Goal: Task Accomplishment & Management: Complete application form

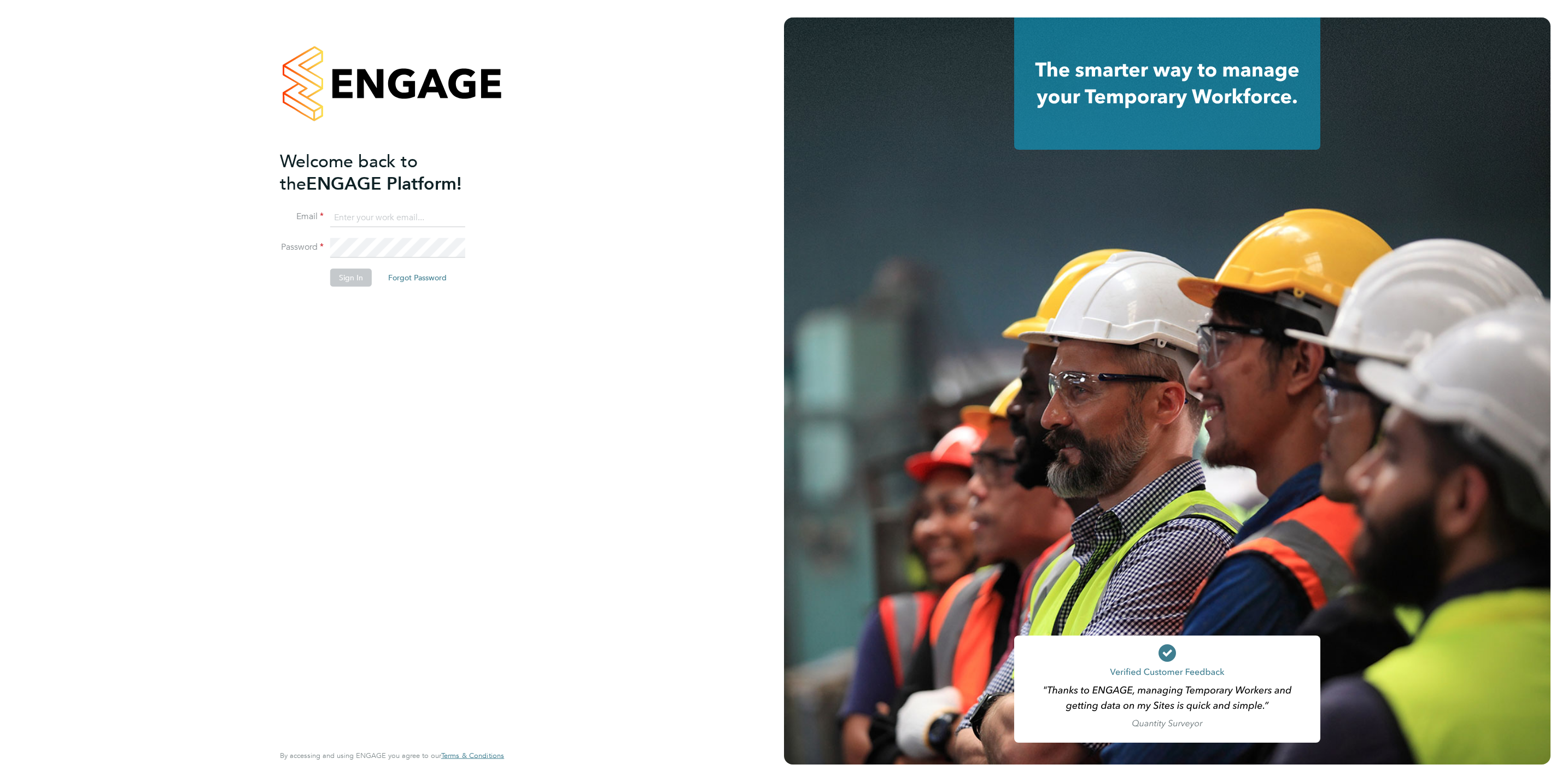
type input "[PERSON_NAME][EMAIL_ADDRESS][DOMAIN_NAME]"
click at [341, 278] on button "Sign In" at bounding box center [350, 278] width 42 height 18
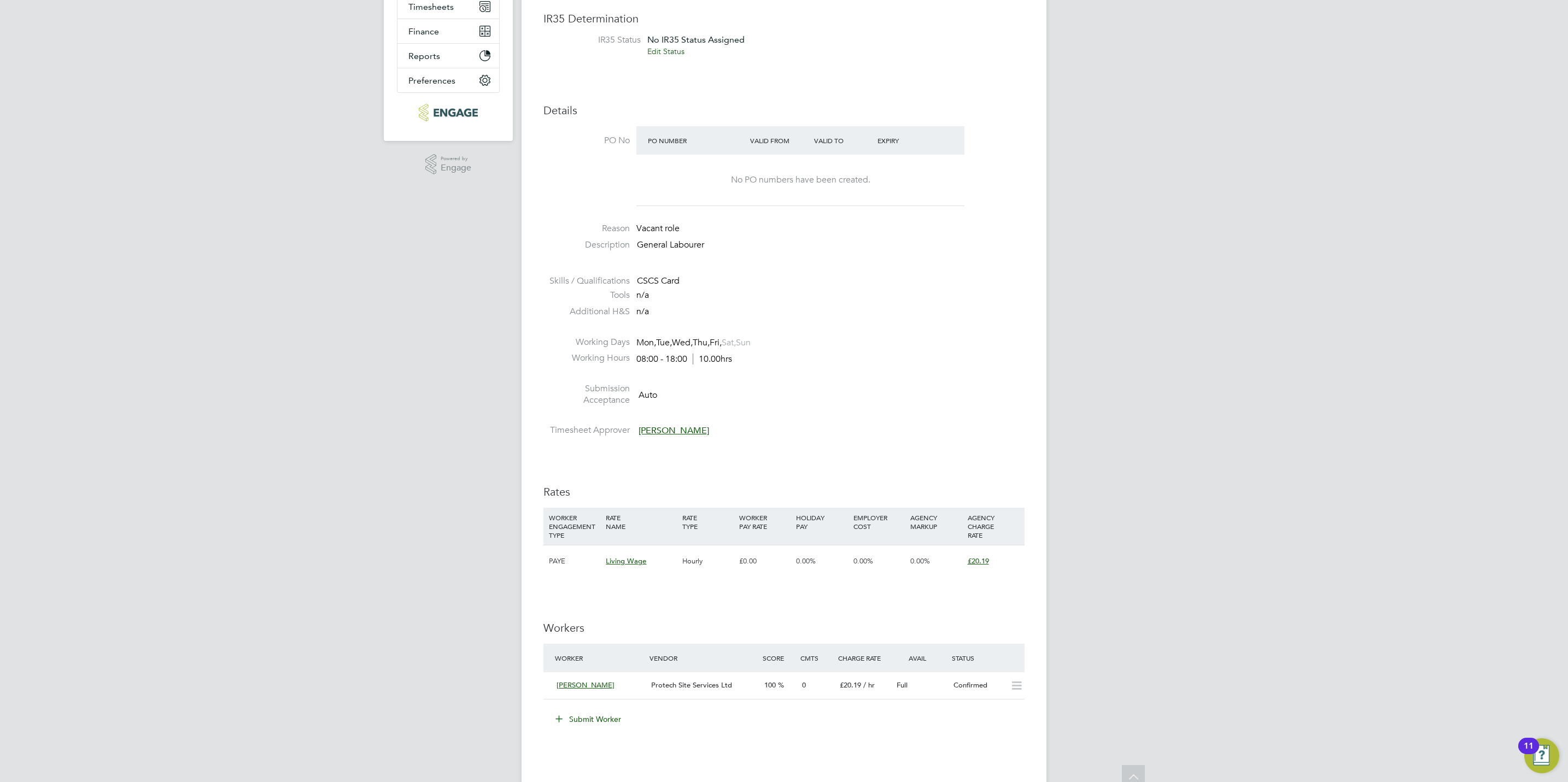
scroll to position [246, 0]
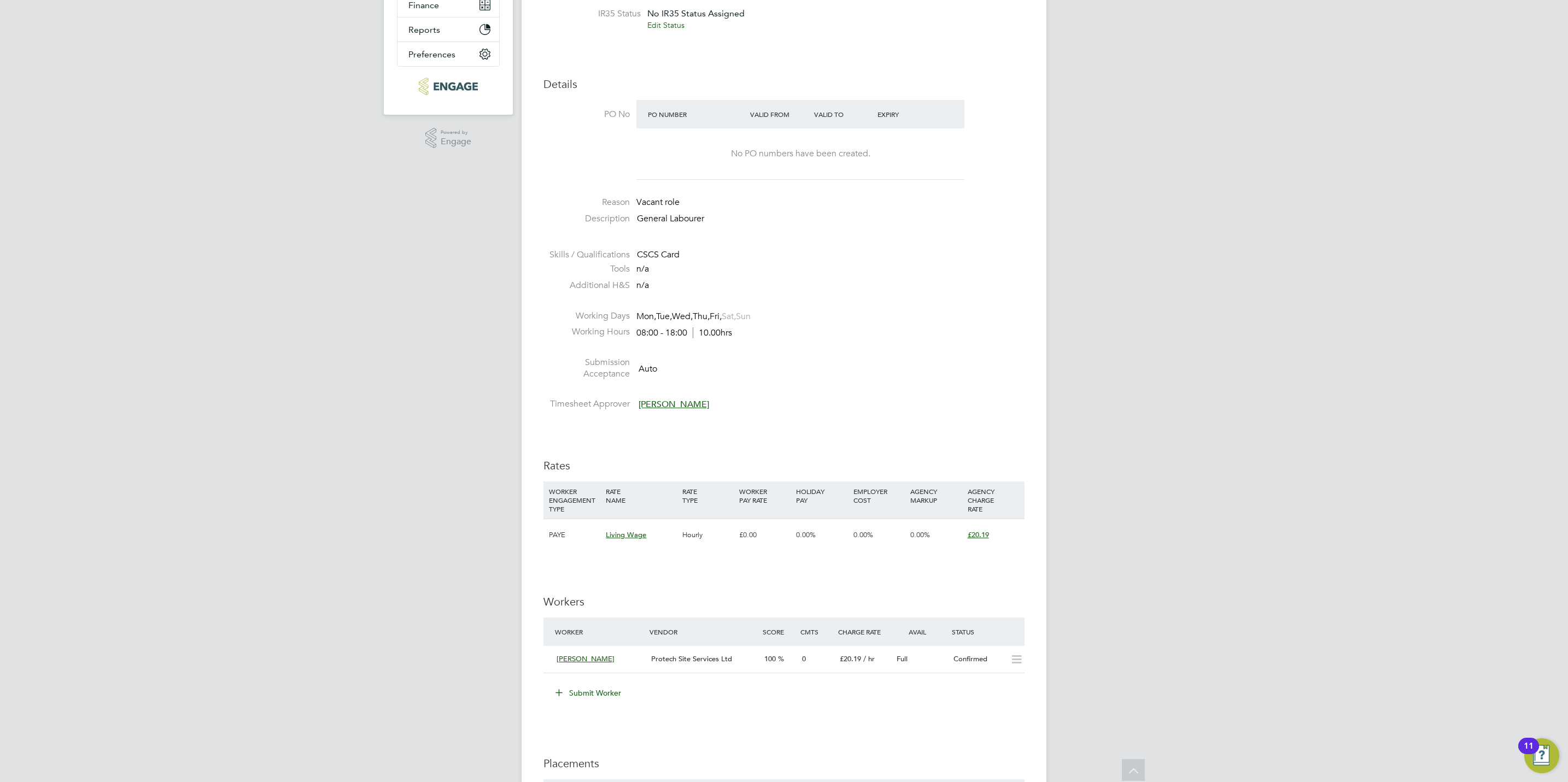
click at [613, 695] on button "Submit Worker" at bounding box center [588, 693] width 82 height 18
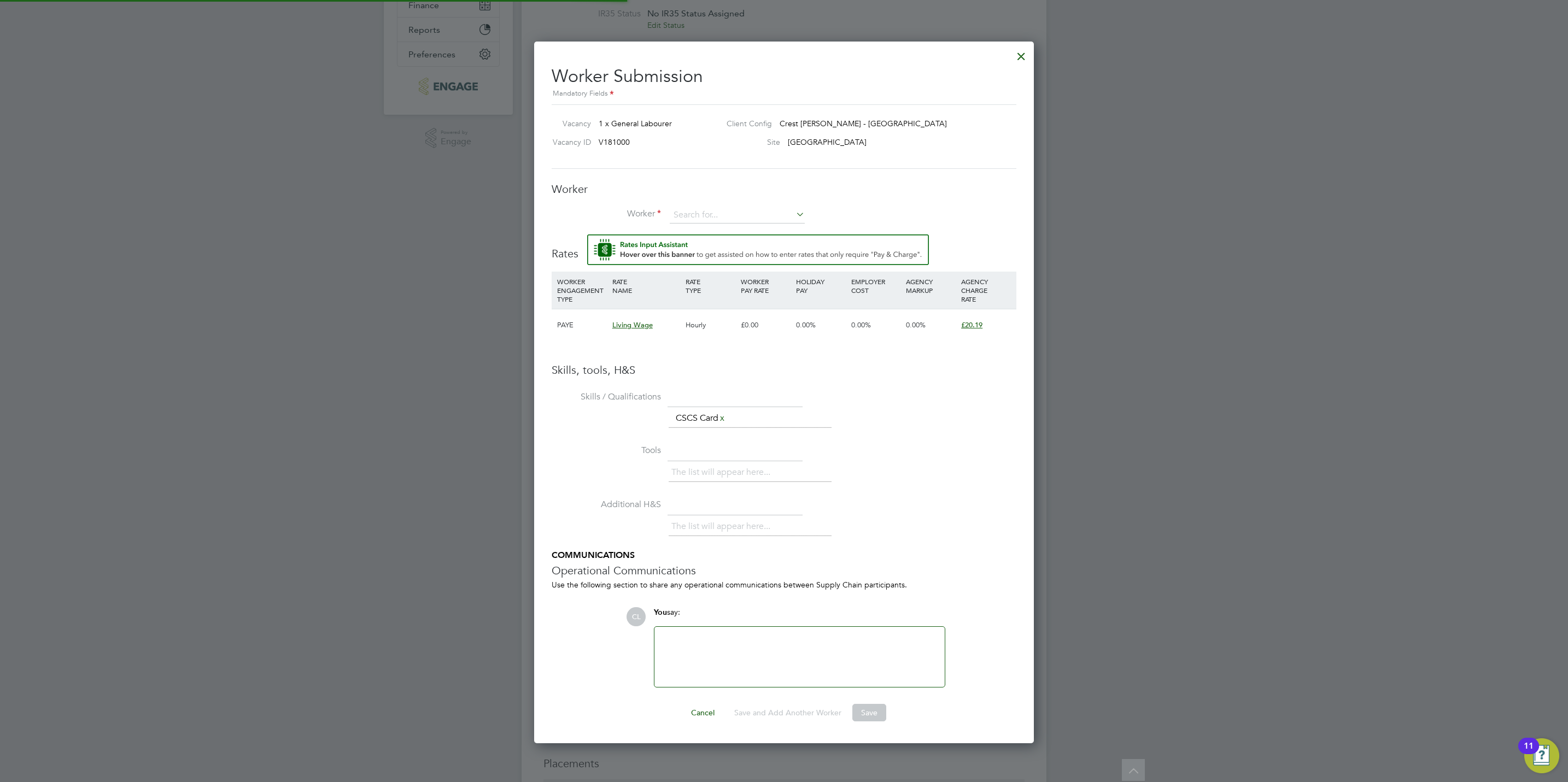
scroll to position [705, 500]
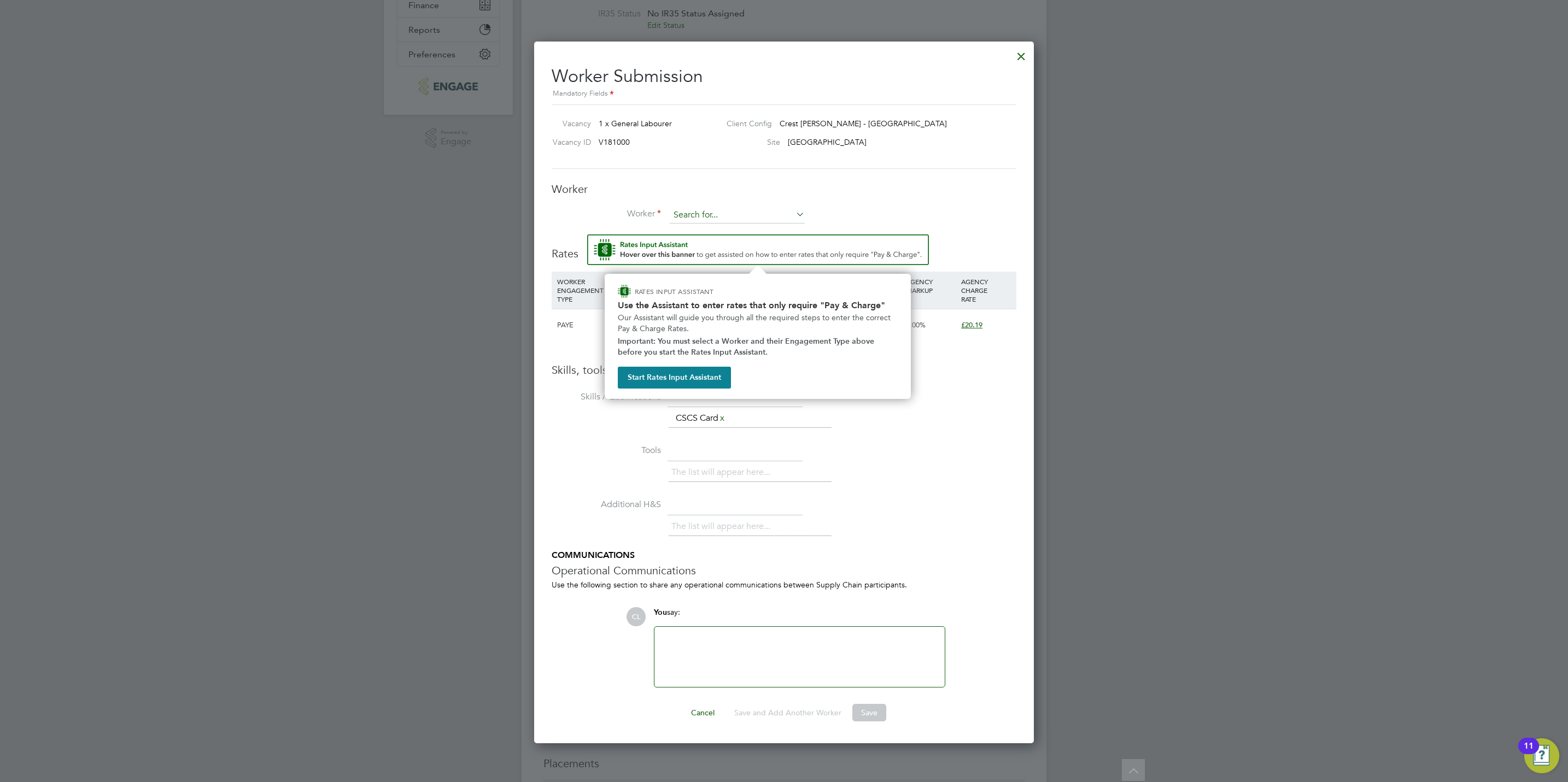
click at [750, 213] on input at bounding box center [737, 216] width 135 height 17
click at [946, 511] on li "Additional H&S The list will appear here..." at bounding box center [784, 523] width 465 height 54
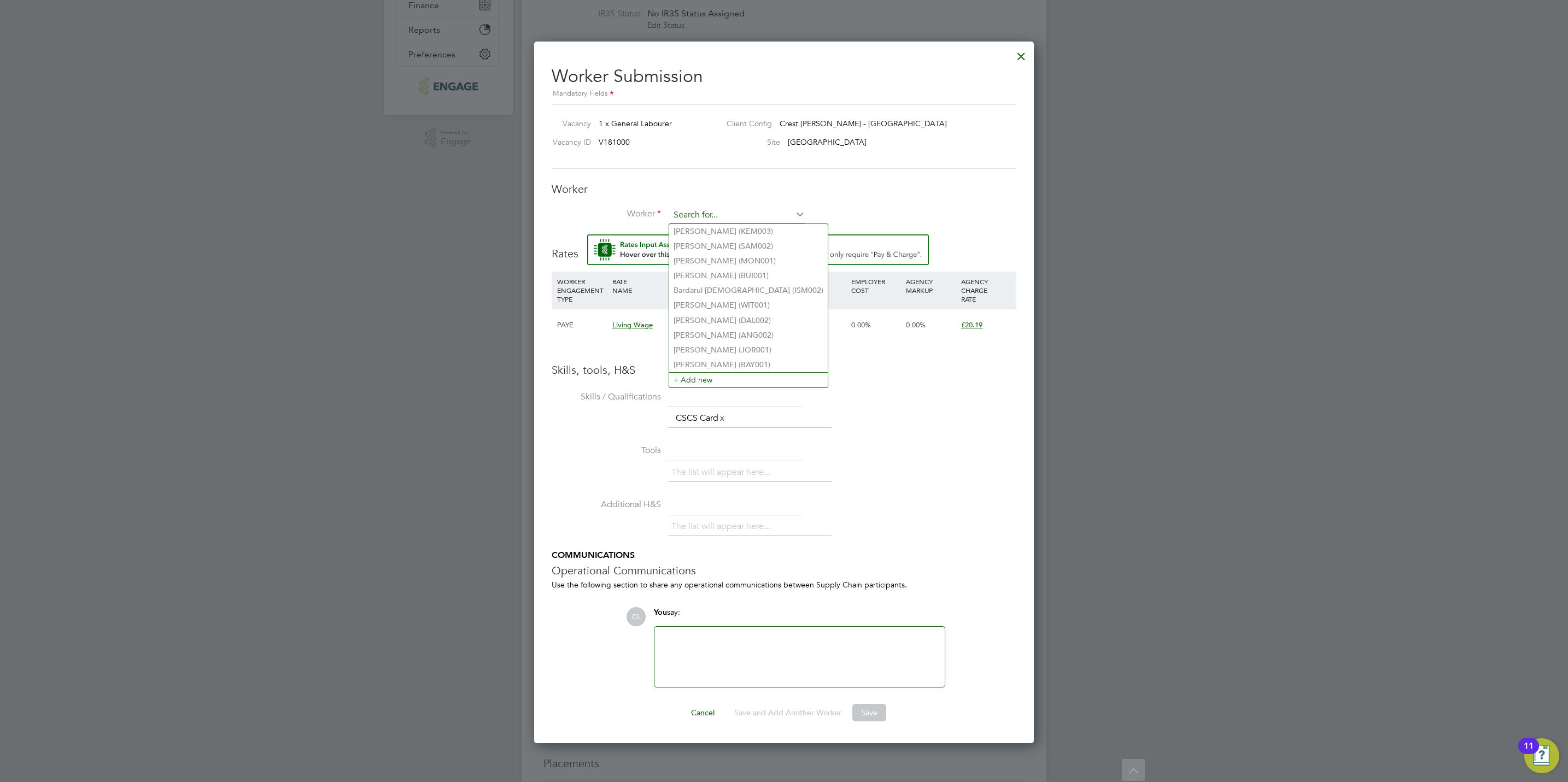
click at [748, 211] on input at bounding box center [737, 216] width 135 height 17
click at [715, 377] on li "+ Add new" at bounding box center [749, 380] width 159 height 15
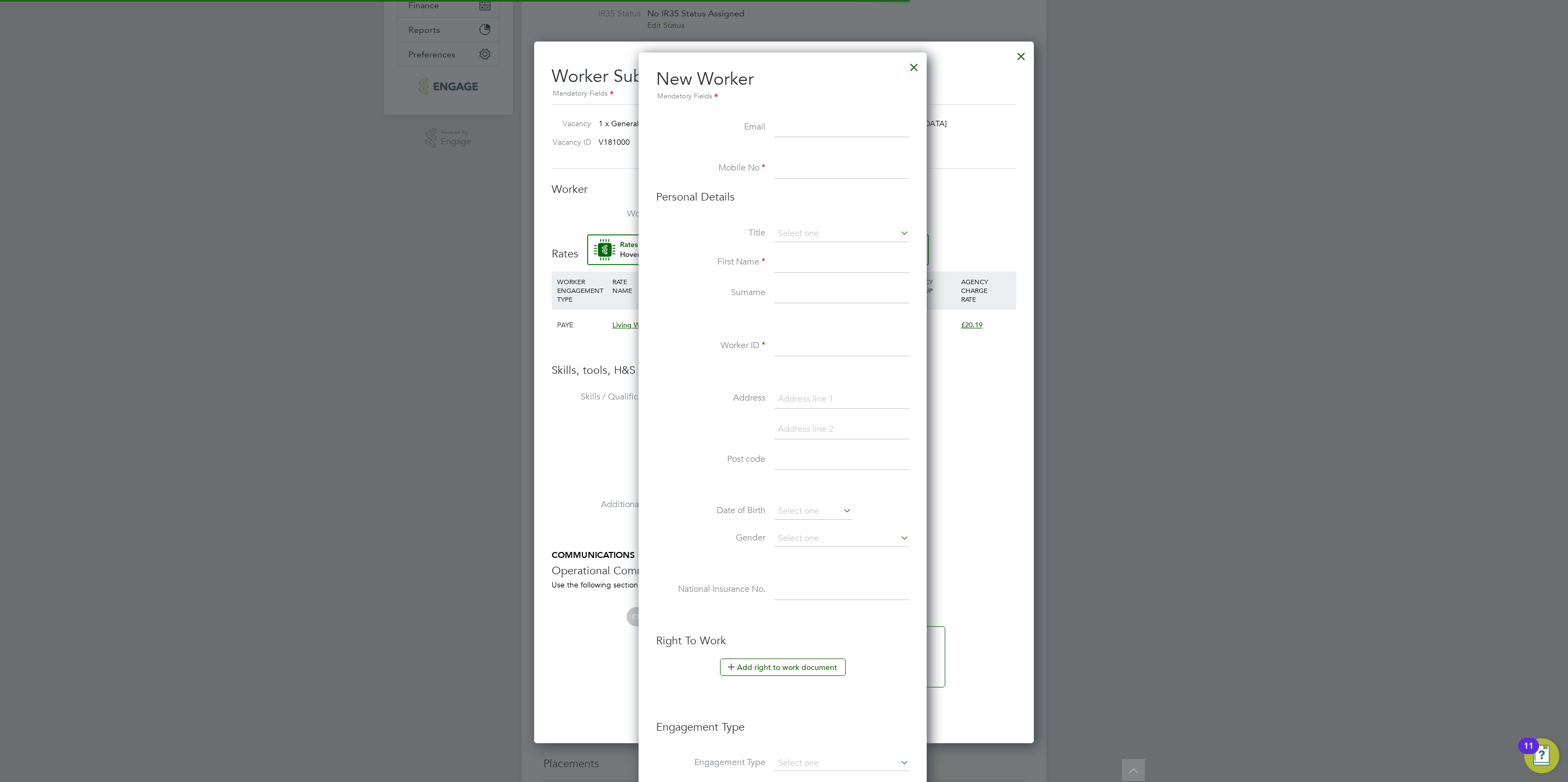
scroll to position [928, 291]
click at [790, 237] on input at bounding box center [841, 234] width 135 height 17
click at [797, 257] on li "Mrs" at bounding box center [842, 264] width 137 height 14
type input "Mrs"
click at [796, 238] on input at bounding box center [841, 234] width 135 height 17
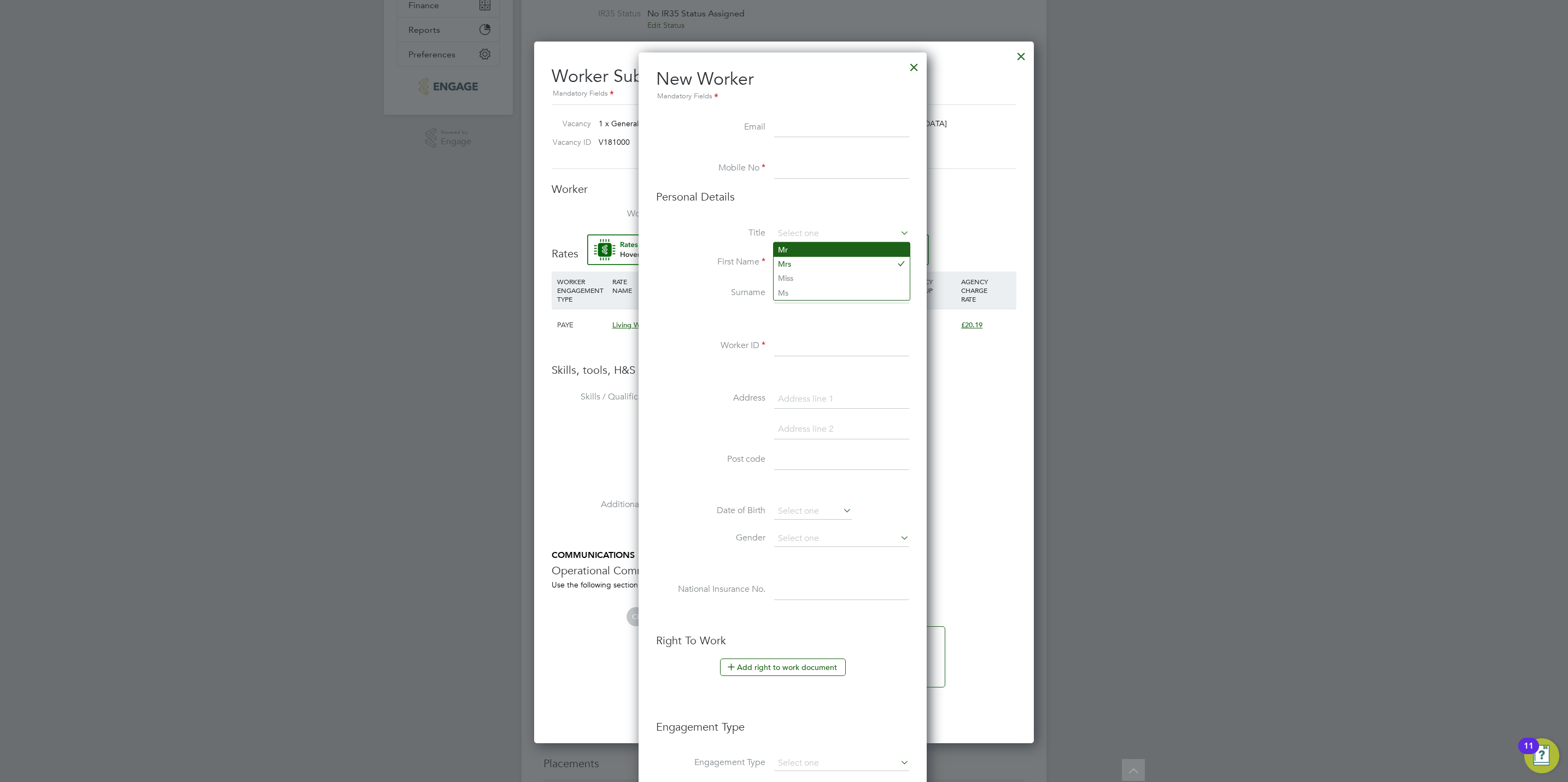
click at [796, 255] on li "Mr" at bounding box center [842, 249] width 137 height 14
type input "Mr"
click at [796, 266] on input at bounding box center [841, 262] width 135 height 19
paste input "Marian"
type input "Marian"
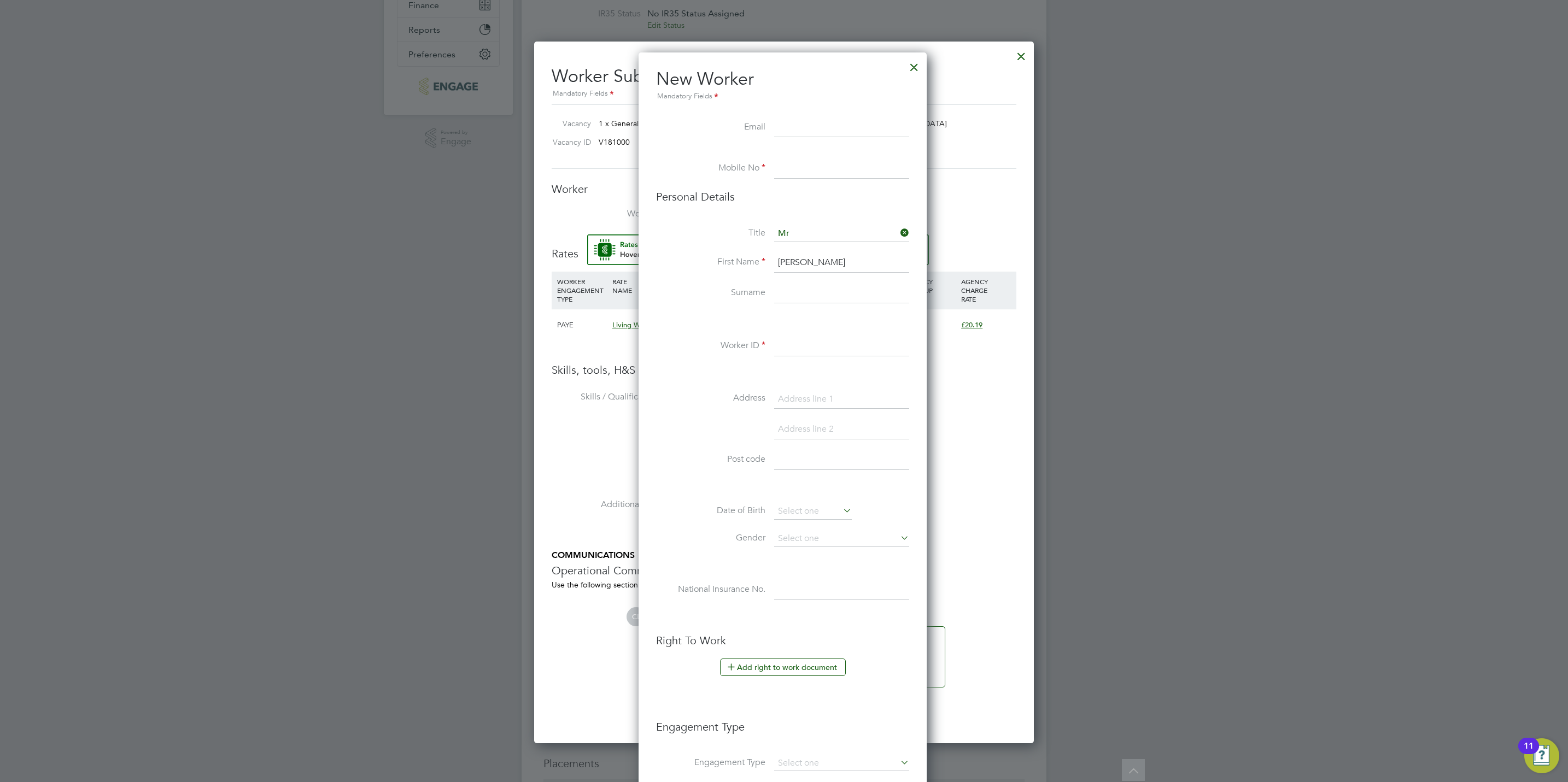
click at [796, 289] on input at bounding box center [841, 293] width 135 height 19
paste input "Enescu"
type input "Enescu"
click at [792, 132] on input at bounding box center [841, 127] width 135 height 19
paste input "m_mmarian95@yahoo.comlabo"
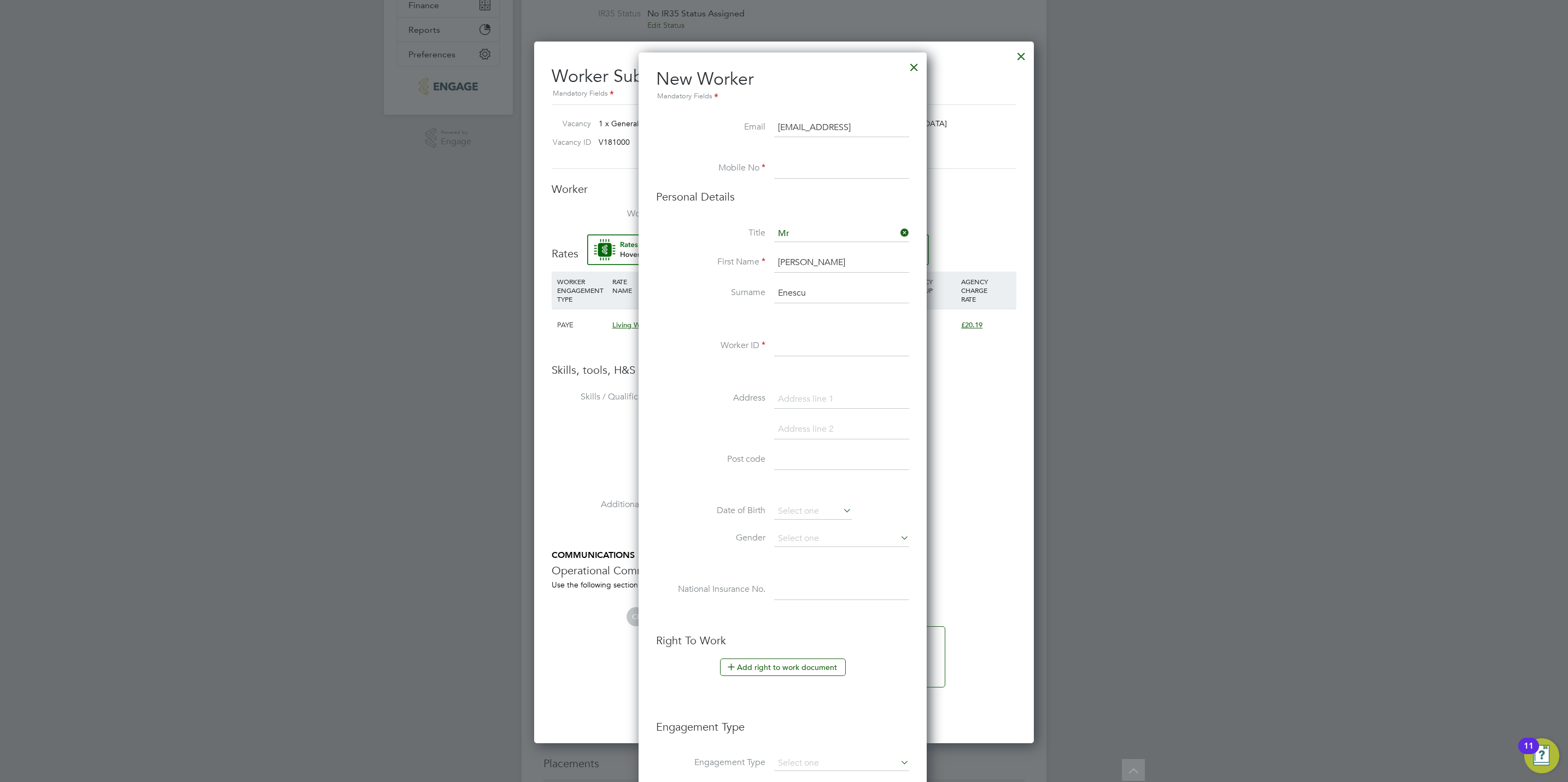
scroll to position [0, 15]
type input "m_mmarian95@yahoo.comlabo"
paste input "07931804002"
type input "07931804002"
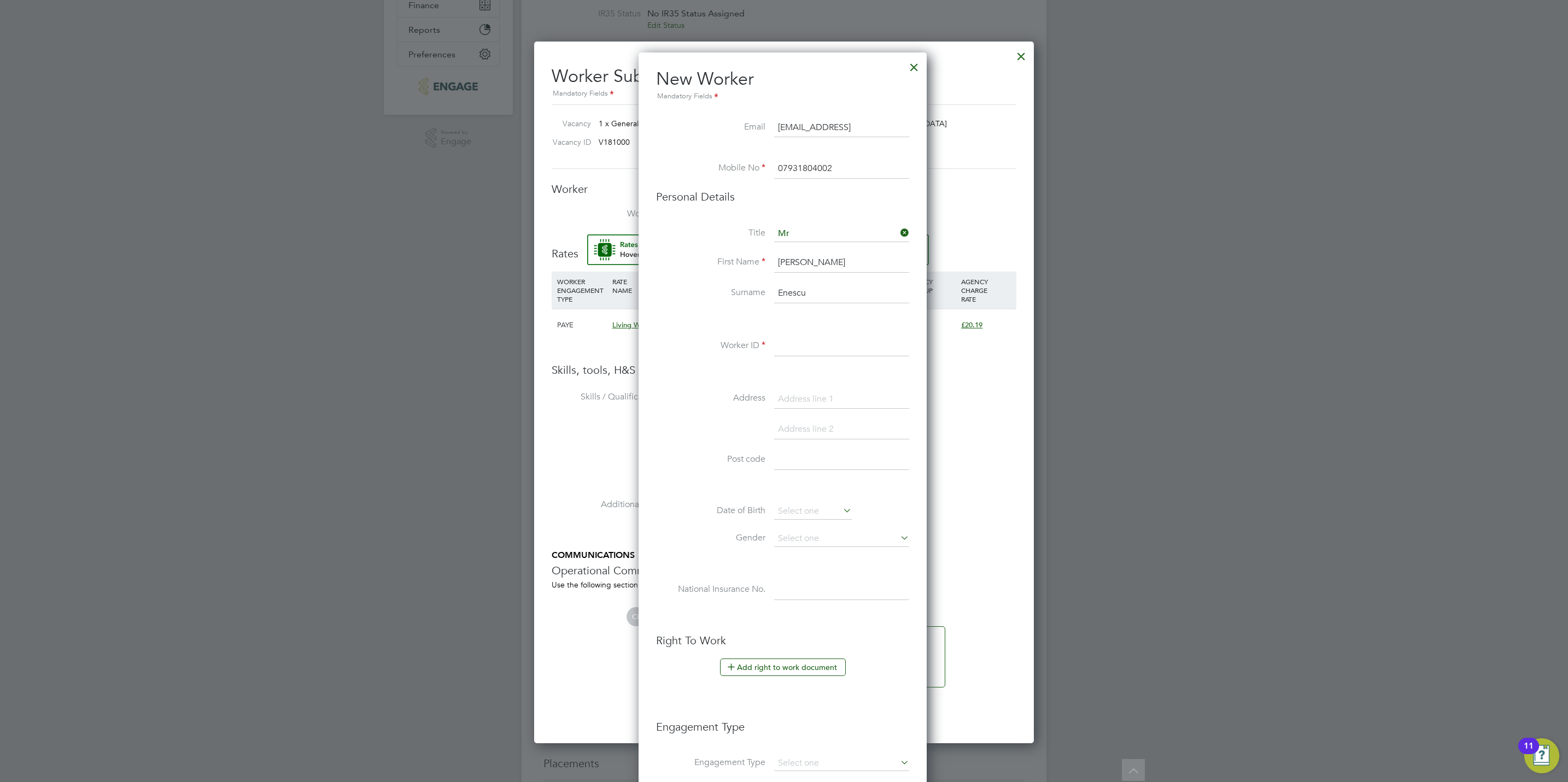
click at [796, 355] on input at bounding box center [841, 346] width 135 height 19
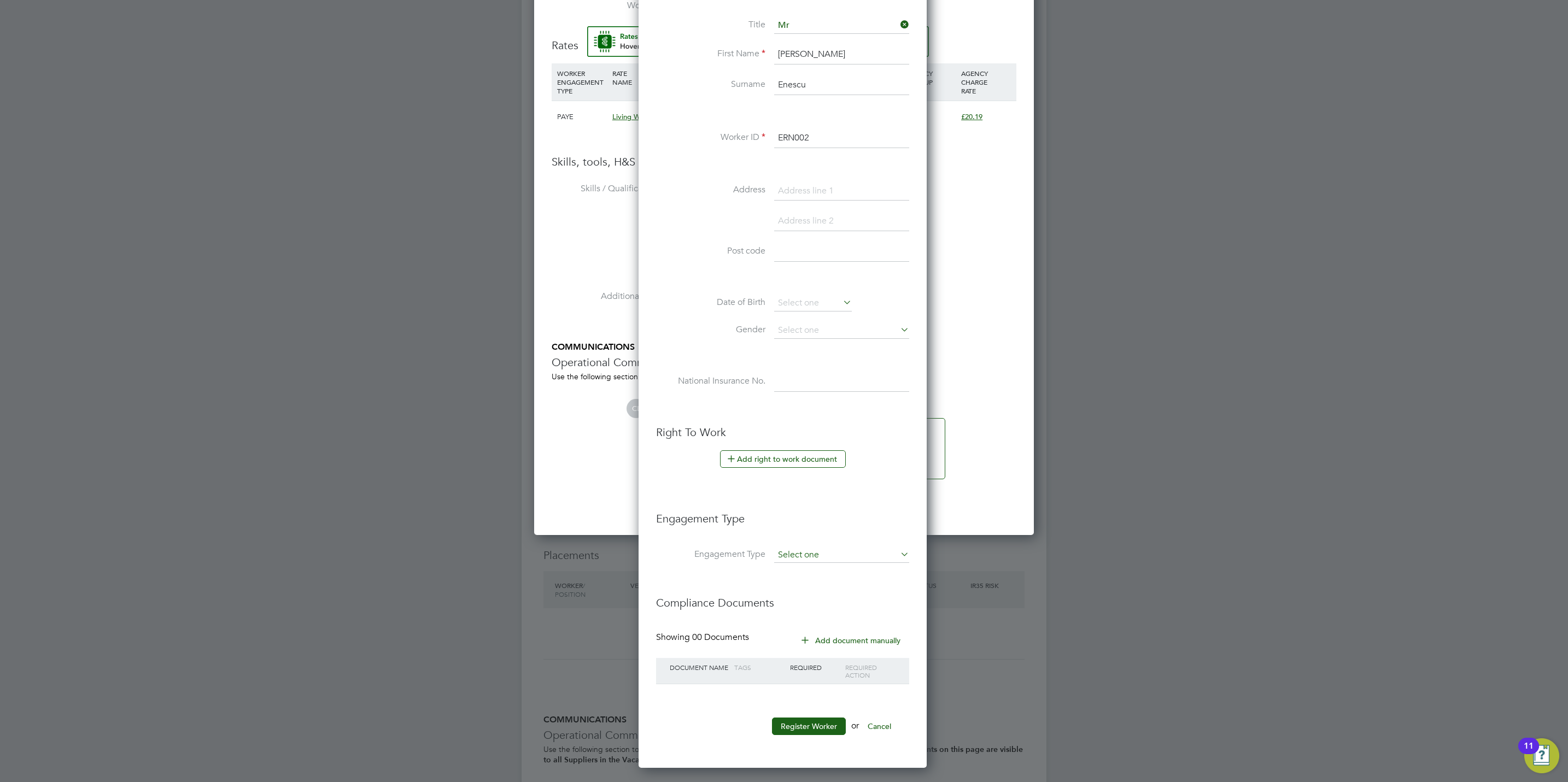
scroll to position [619, 0]
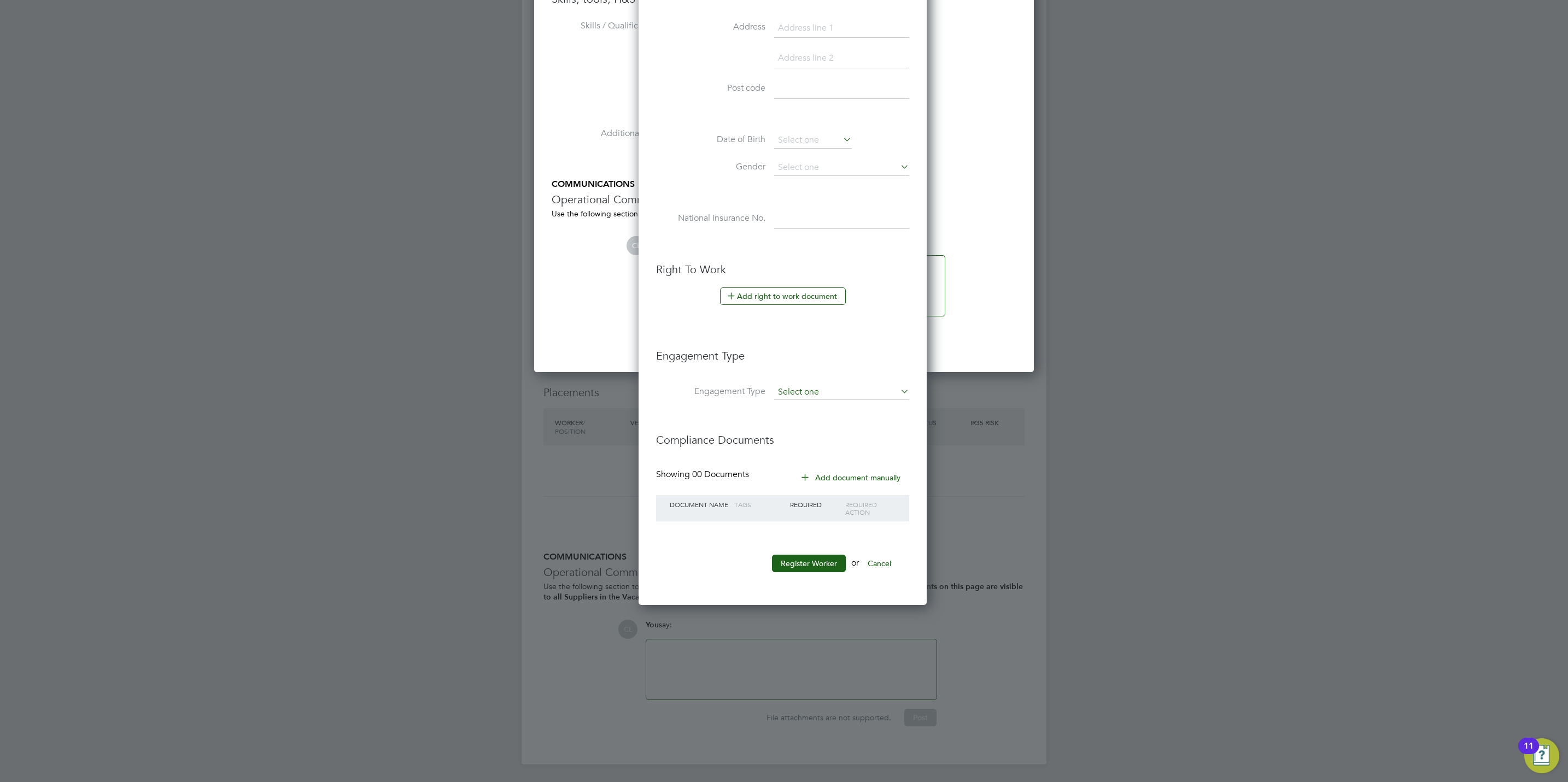
type input "ERN002"
click at [786, 387] on input at bounding box center [841, 392] width 135 height 16
click at [792, 453] on li "Umbrella" at bounding box center [842, 457] width 137 height 16
type input "Umbrella"
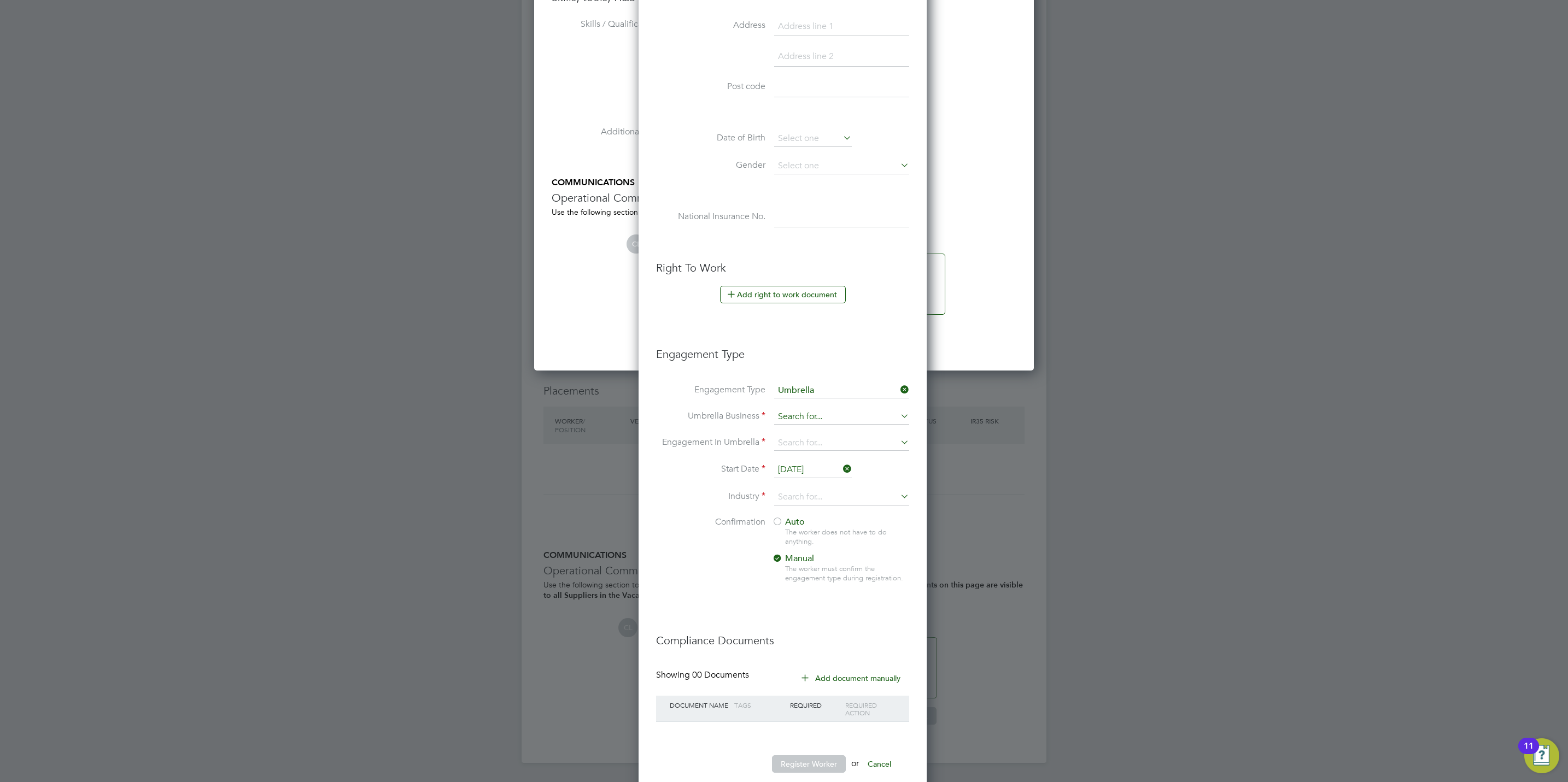
scroll to position [1131, 291]
click at [809, 418] on input at bounding box center [841, 417] width 135 height 16
click at [791, 432] on b "One" at bounding box center [786, 434] width 17 height 10
type input "One Payroll Solutions Limited"
click at [786, 446] on input at bounding box center [841, 443] width 135 height 16
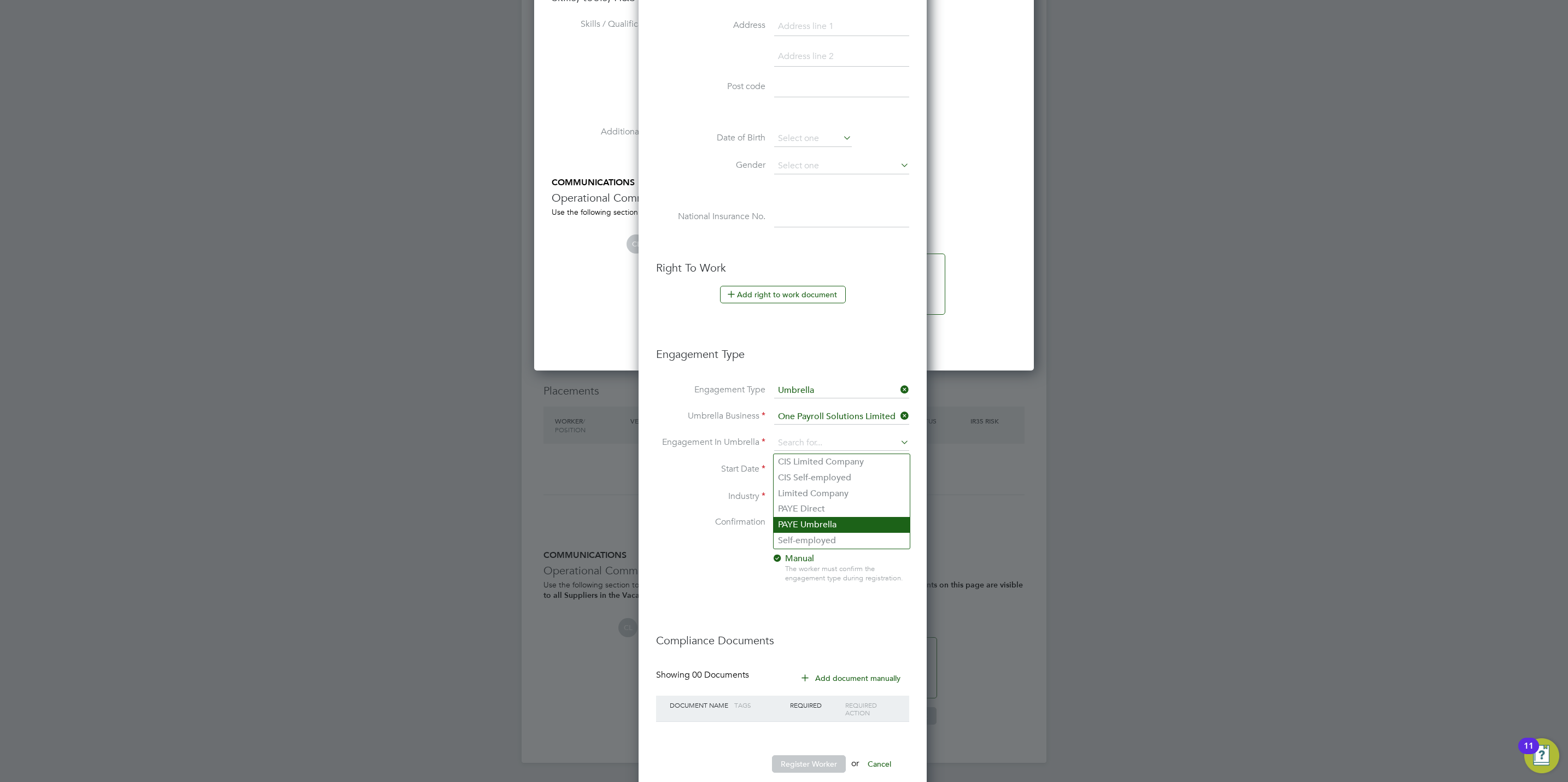
click at [790, 529] on li "PAYE Umbrella" at bounding box center [842, 525] width 137 height 16
type input "PAYE Umbrella"
click at [786, 484] on li "Start Date 23 Sep 2025" at bounding box center [782, 476] width 253 height 28
click at [788, 473] on input "23 Sep 2025" at bounding box center [813, 470] width 77 height 17
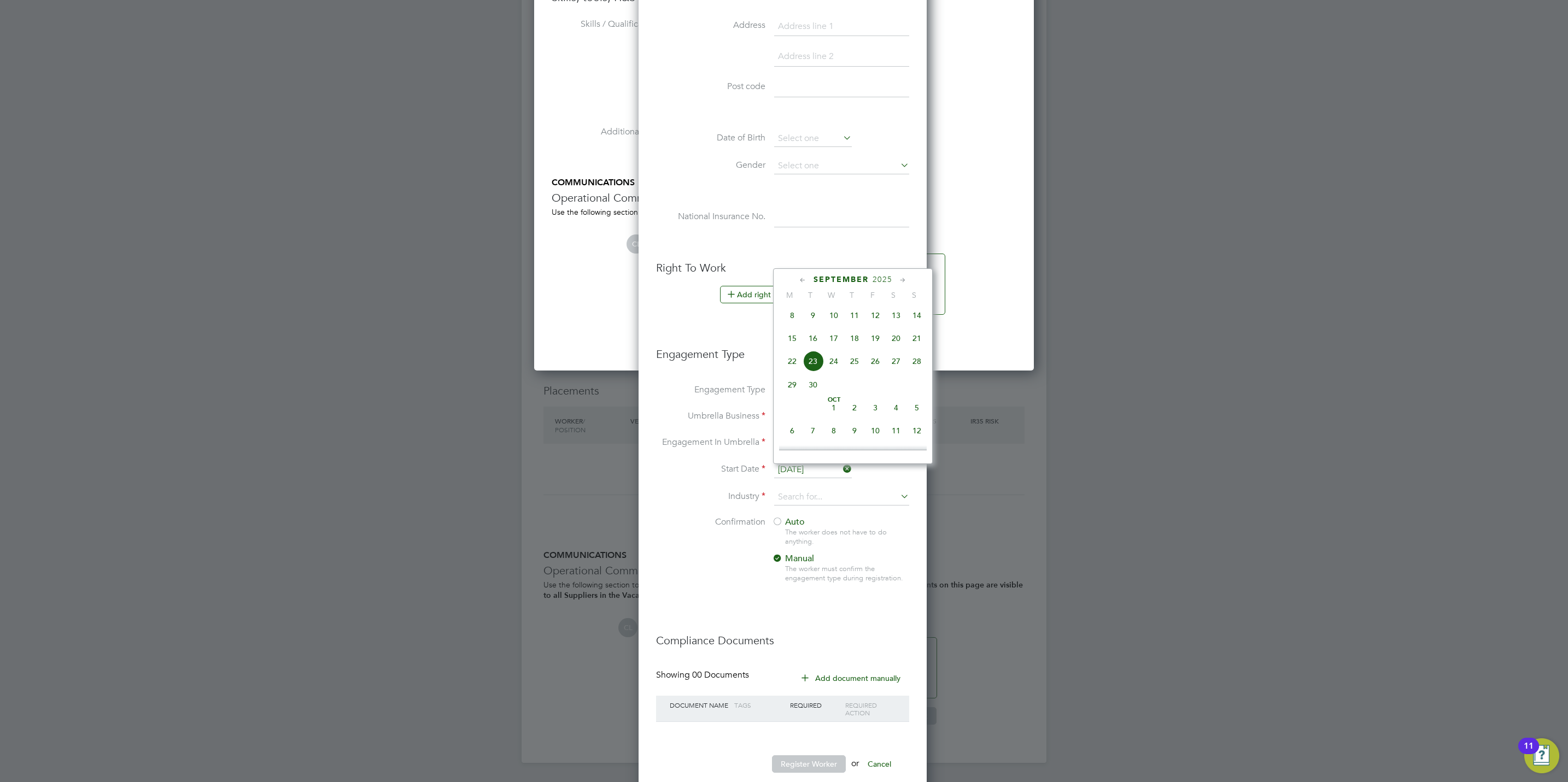
click at [796, 343] on span "15" at bounding box center [792, 338] width 21 height 21
type input "[DATE]"
click at [796, 505] on input at bounding box center [841, 497] width 135 height 17
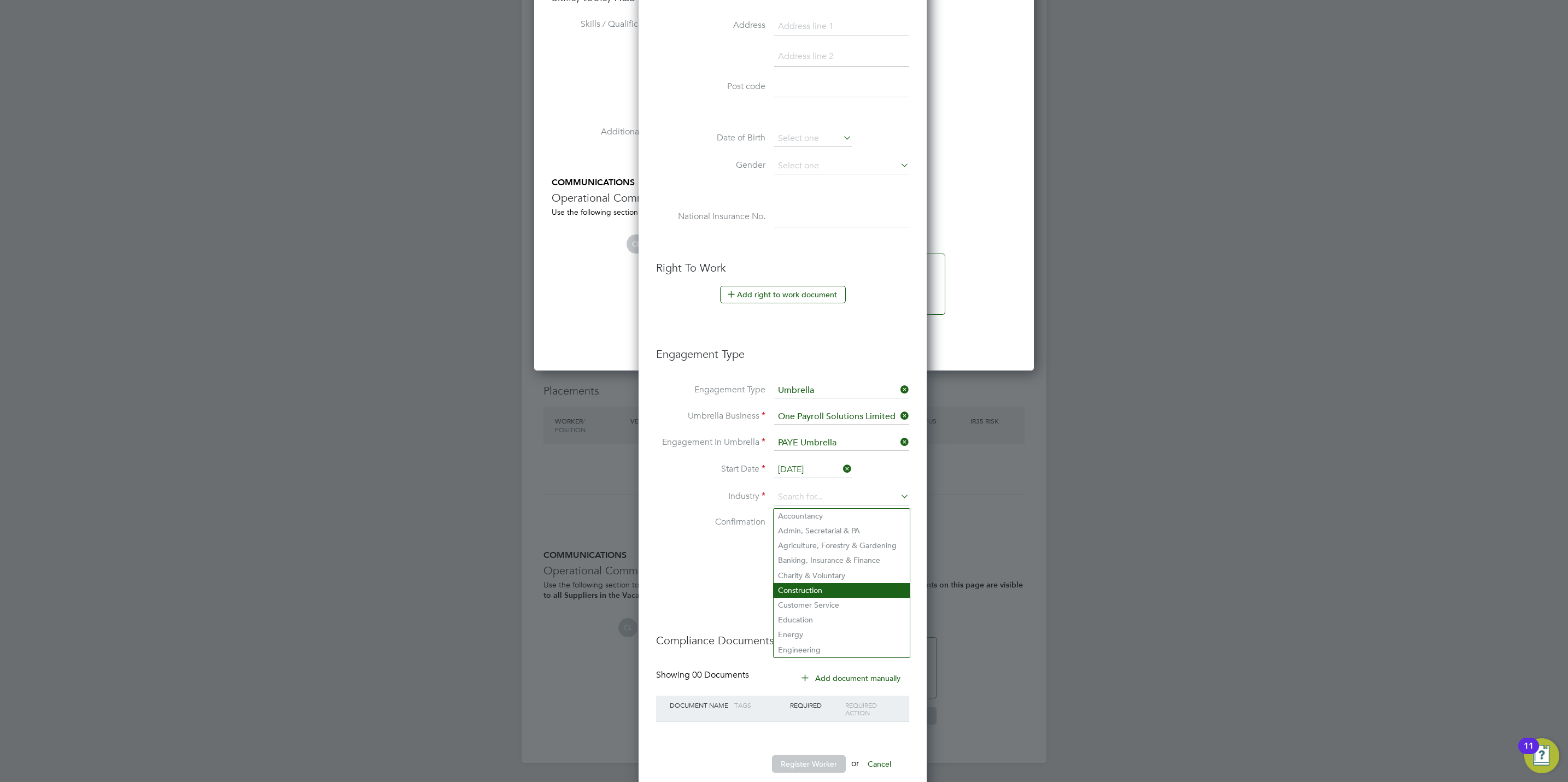
click at [804, 587] on li "Construction" at bounding box center [842, 590] width 137 height 15
type input "Construction"
click at [799, 526] on span "Auto" at bounding box center [789, 522] width 33 height 11
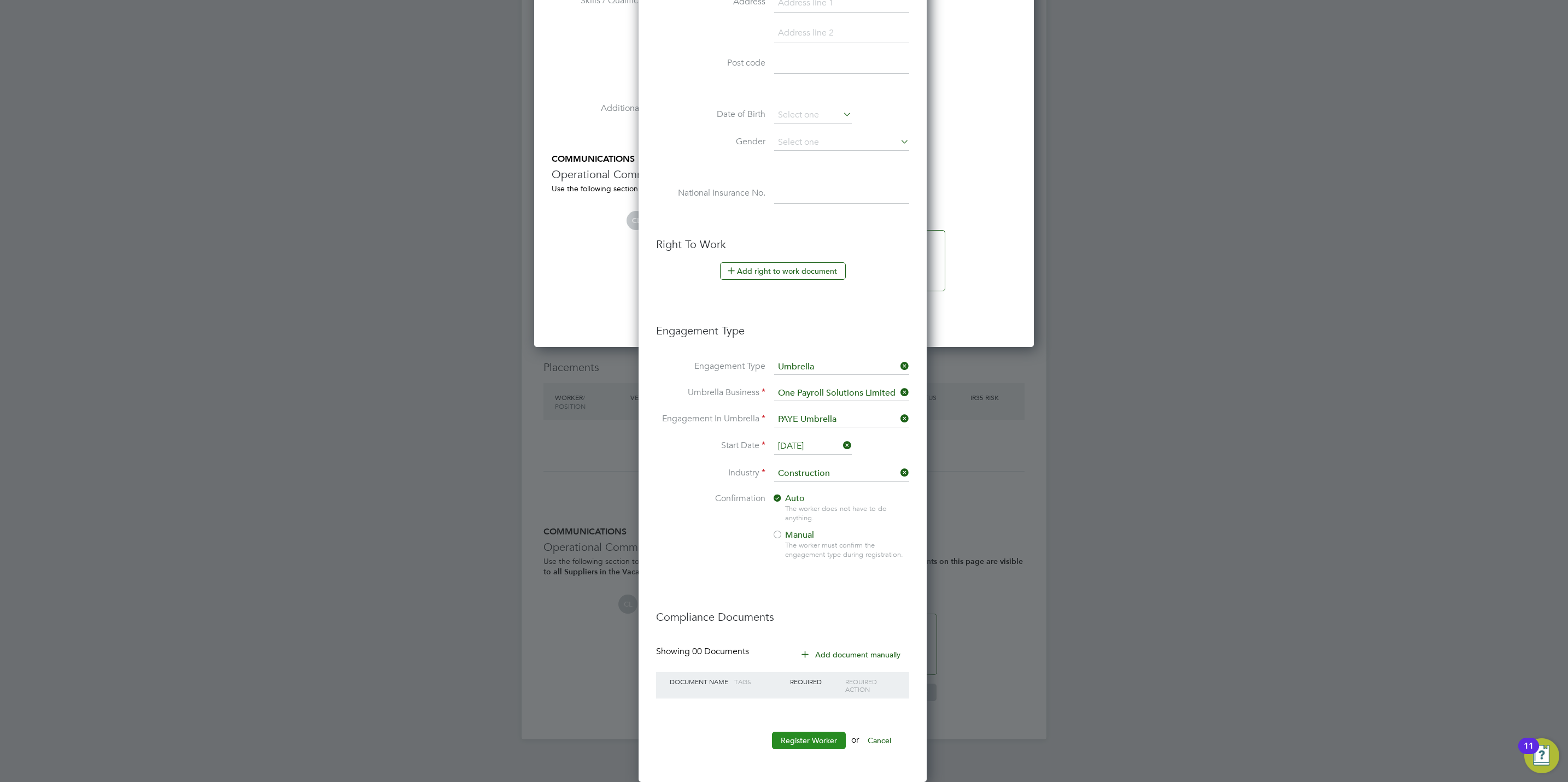
click at [826, 748] on button "Register Worker" at bounding box center [809, 741] width 74 height 18
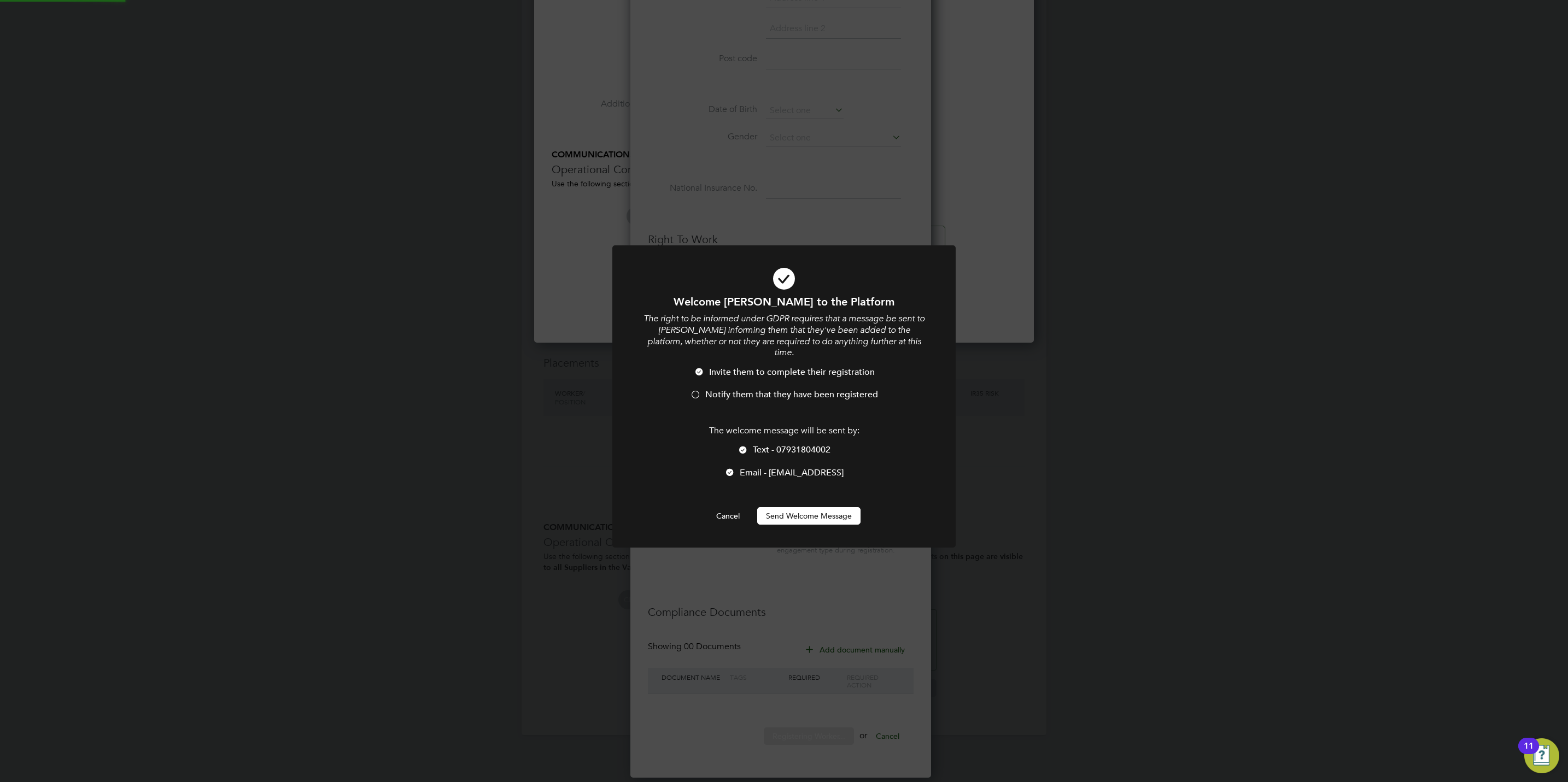
scroll to position [693, 500]
click at [788, 444] on li "Text - 07931804002" at bounding box center [784, 456] width 284 height 22
click at [778, 389] on span "Notify them that they have been registered" at bounding box center [791, 395] width 172 height 11
drag, startPoint x: 780, startPoint y: 525, endPoint x: 786, endPoint y: 504, distance: 21.8
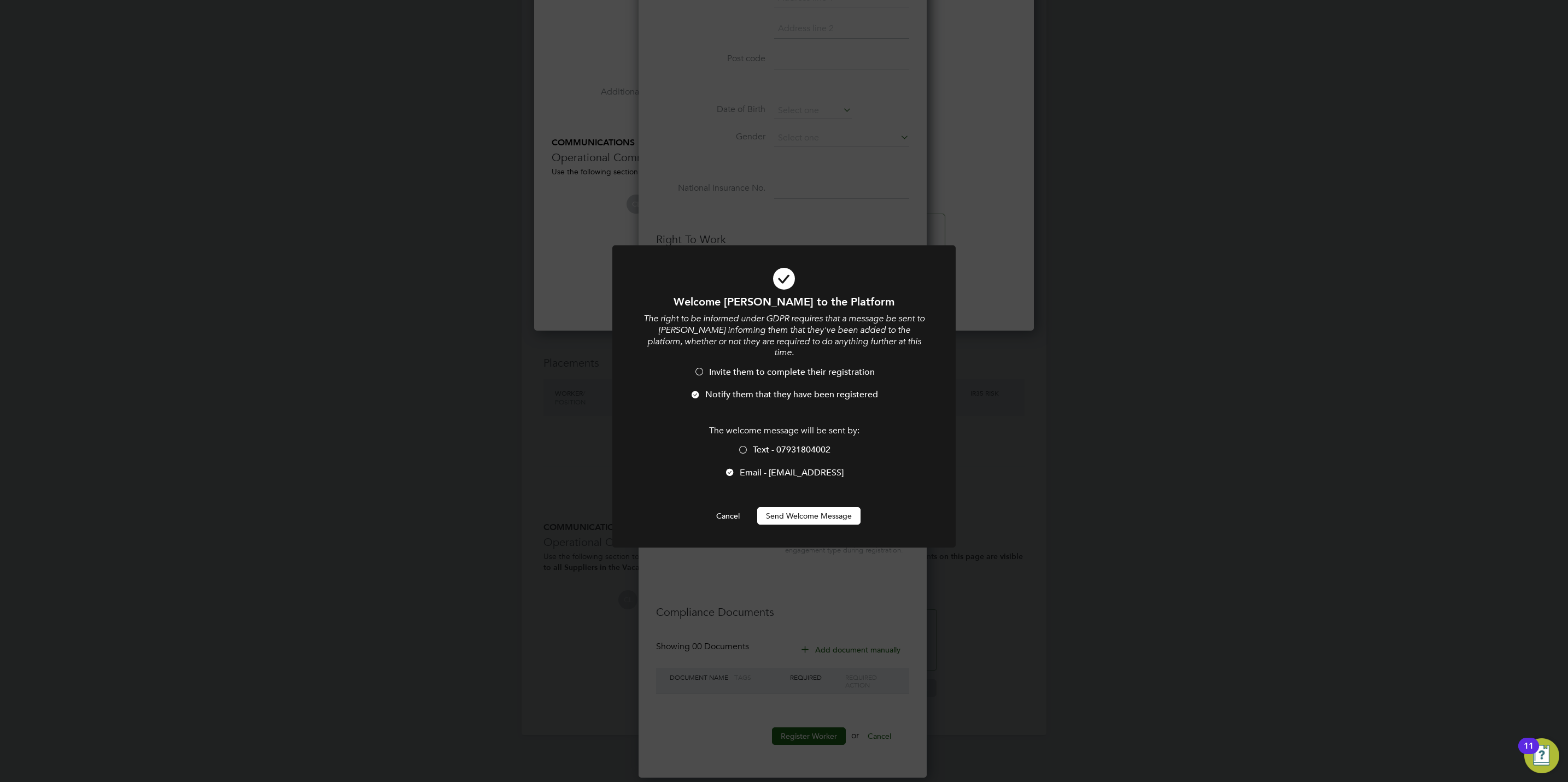
click at [780, 520] on div at bounding box center [784, 397] width 343 height 302
click at [786, 507] on button "Send Welcome Message" at bounding box center [809, 515] width 103 height 18
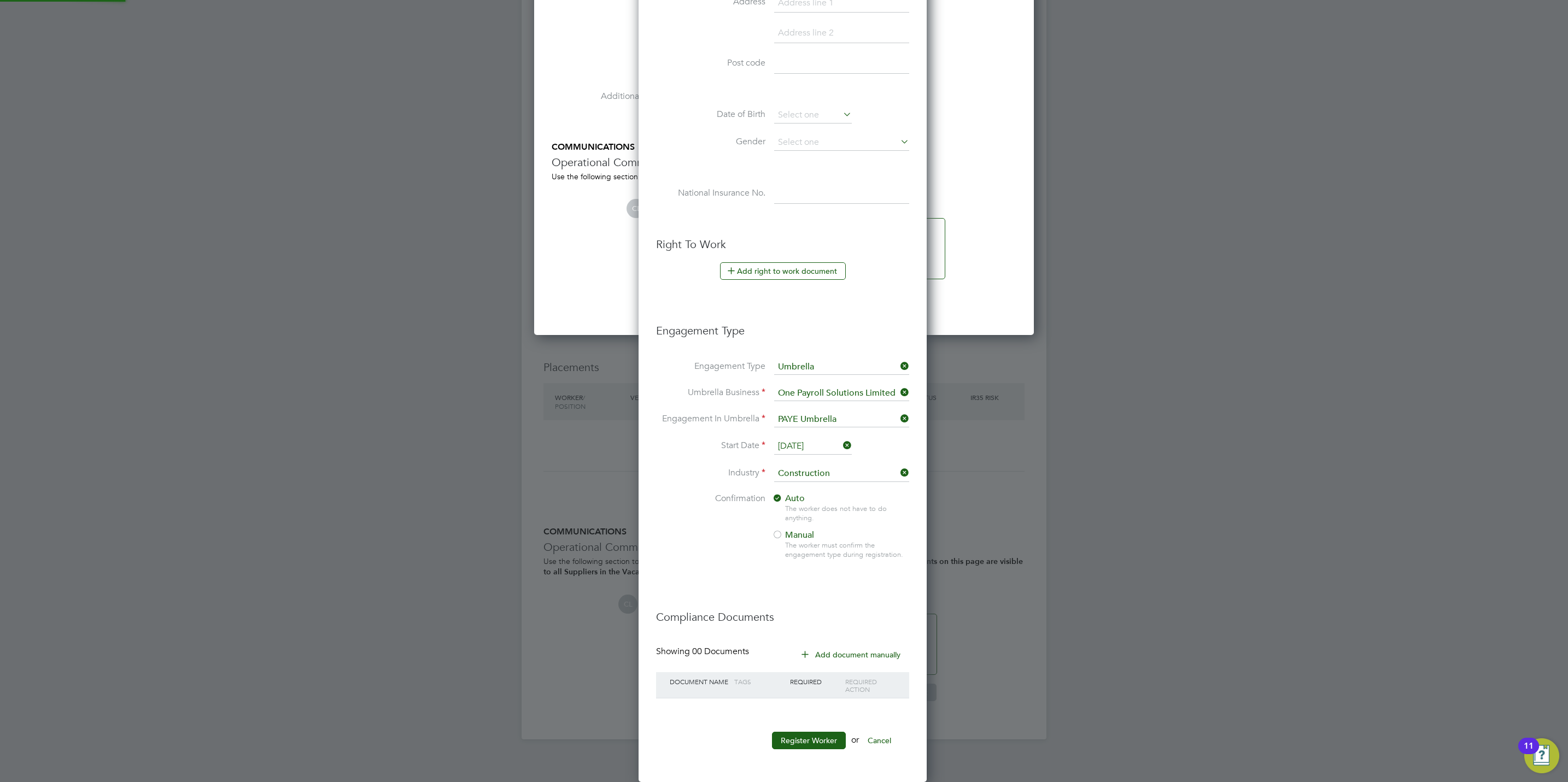
scroll to position [705, 500]
type input "Marian Enescu (ERN002)"
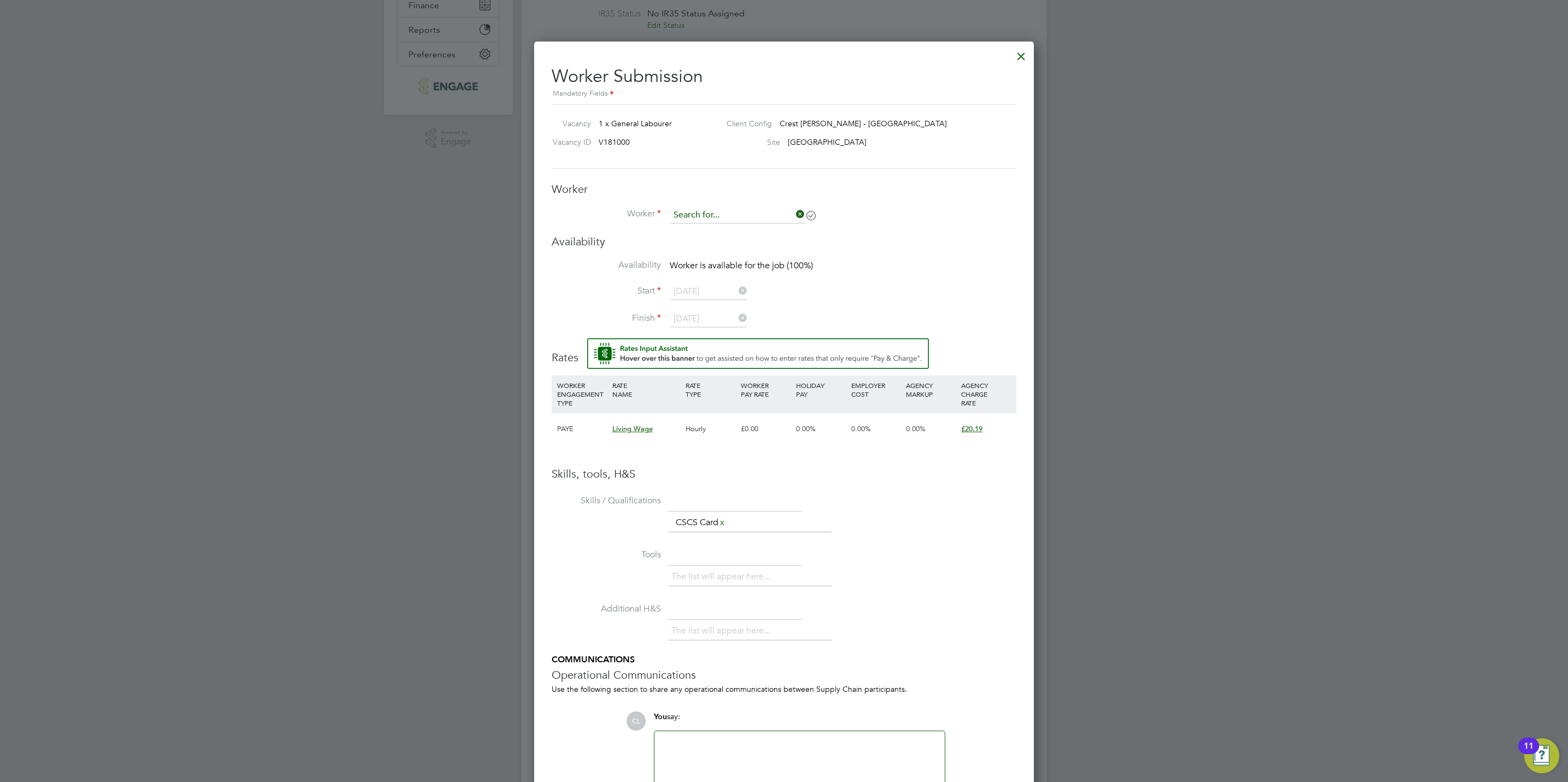
click at [726, 210] on input at bounding box center [737, 216] width 135 height 17
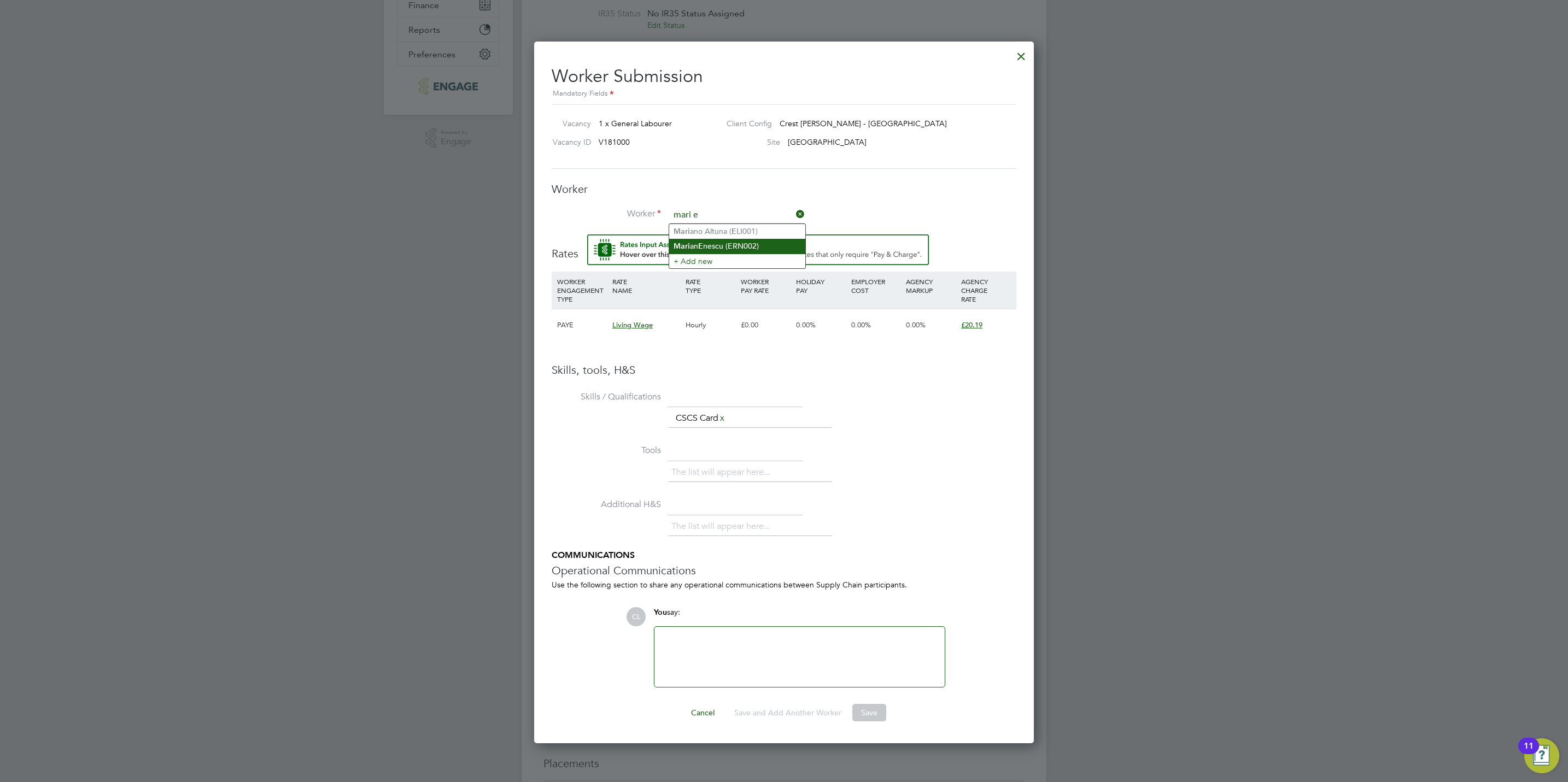
click at [735, 244] on li "Mari an E nescu (ERN002)" at bounding box center [738, 246] width 137 height 15
type input "Marian Enescu (ERN002)"
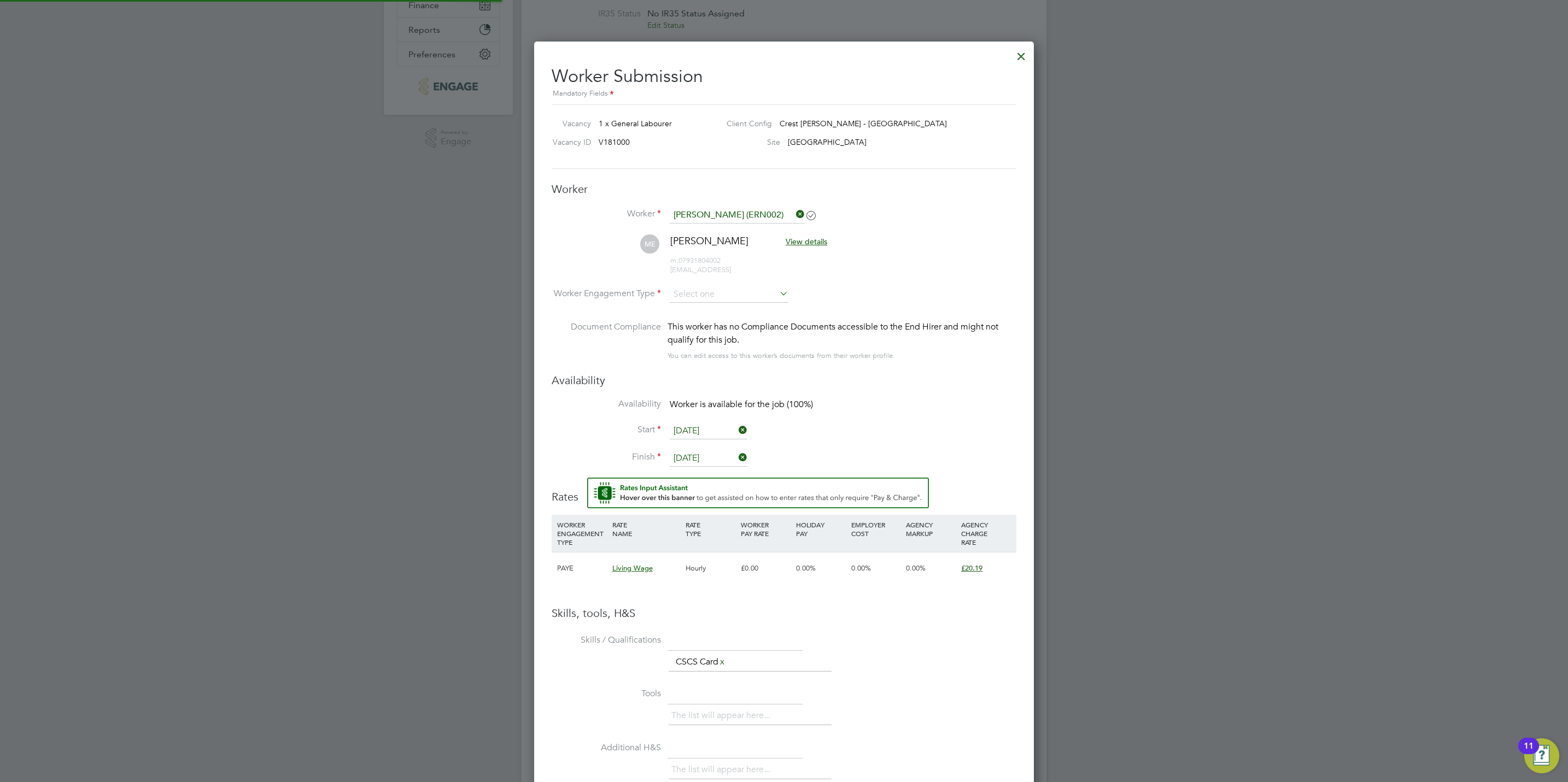
scroll to position [948, 500]
click at [743, 299] on input at bounding box center [729, 295] width 119 height 17
click at [737, 328] on li "PAYE" at bounding box center [730, 324] width 120 height 14
type input "PAYE"
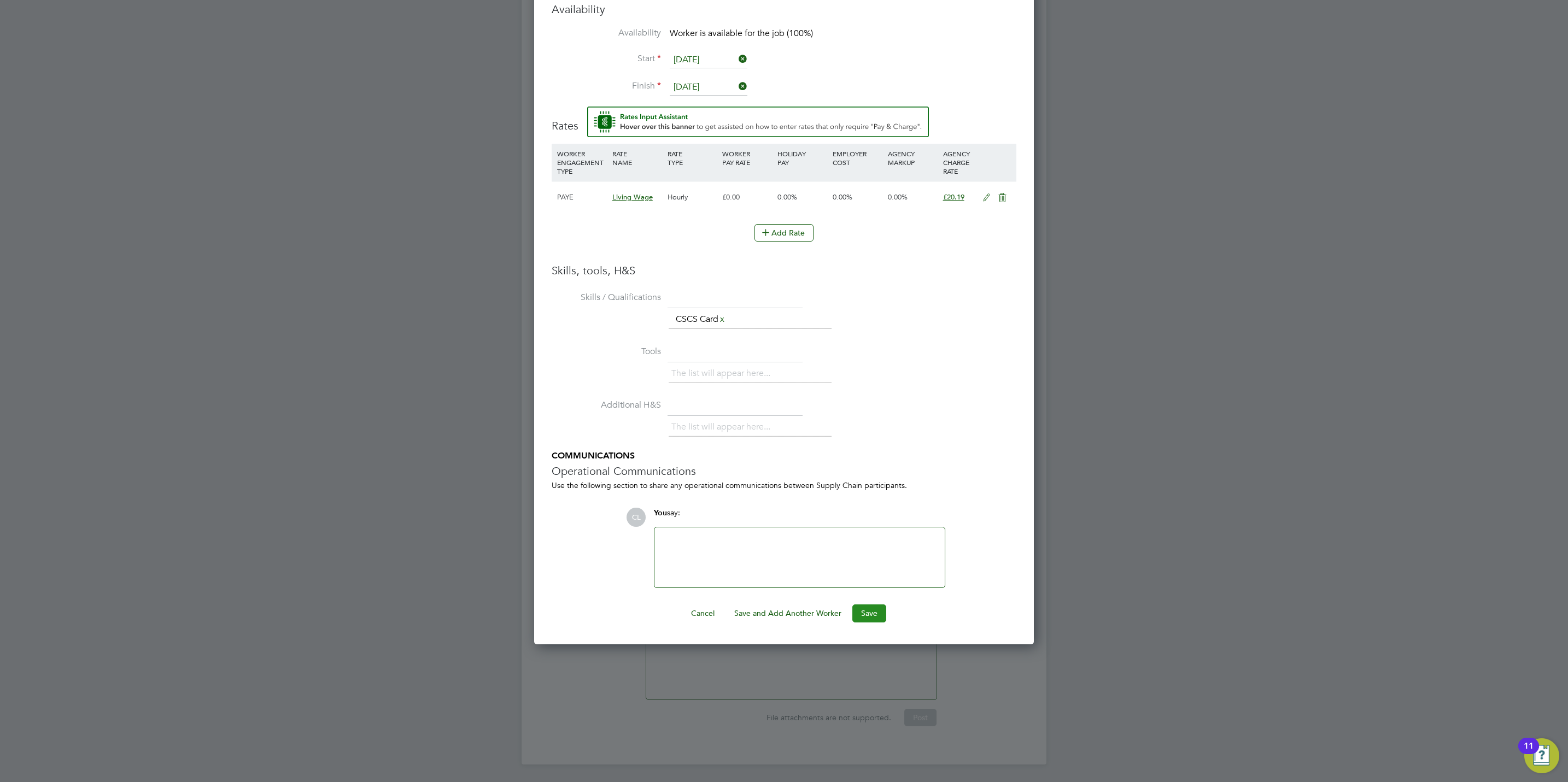
click at [868, 617] on button "Save" at bounding box center [869, 613] width 34 height 18
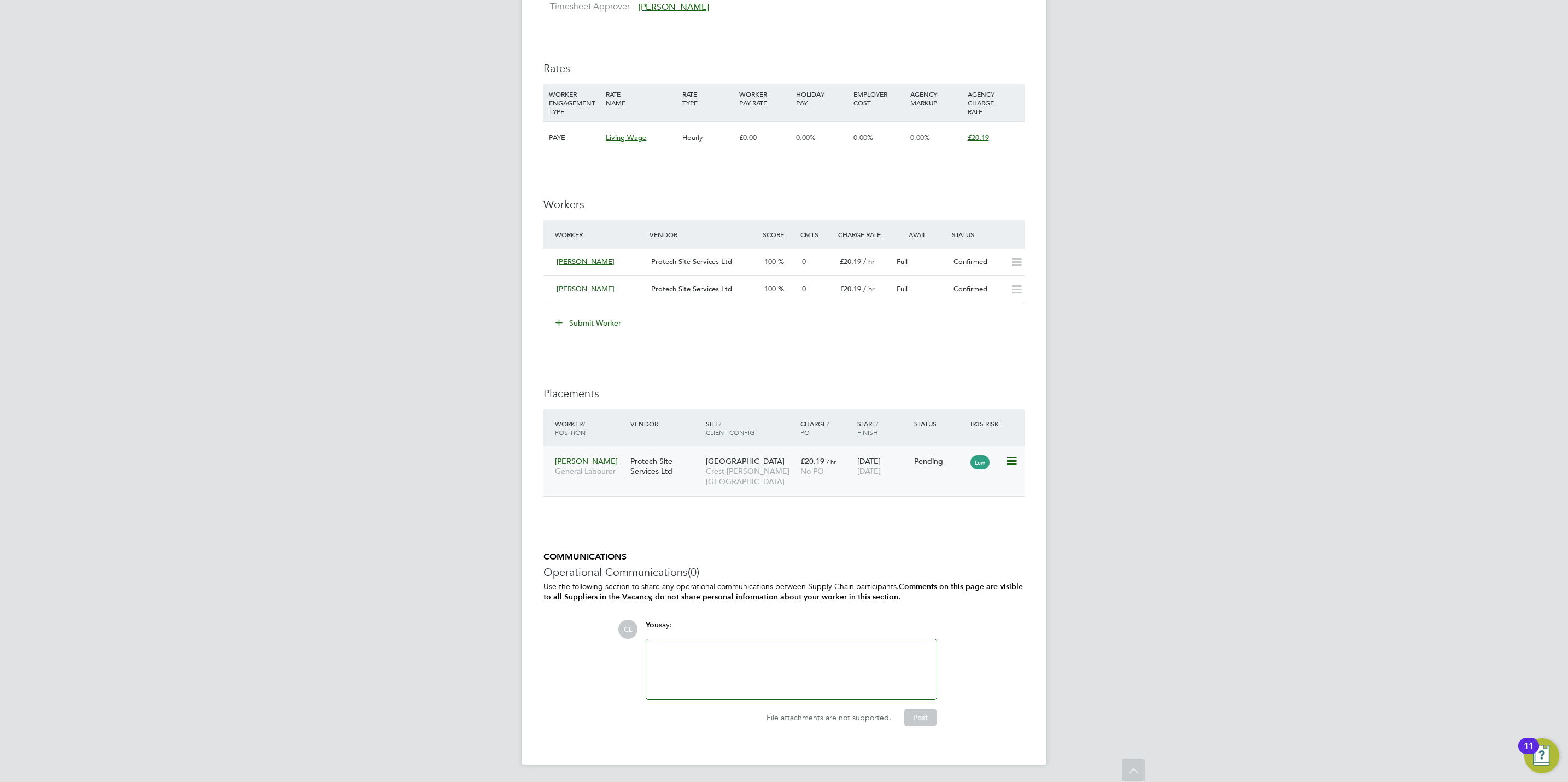
click at [1016, 463] on icon at bounding box center [1011, 461] width 11 height 13
click at [950, 529] on li "Start" at bounding box center [977, 531] width 77 height 16
type input "[PERSON_NAME]"
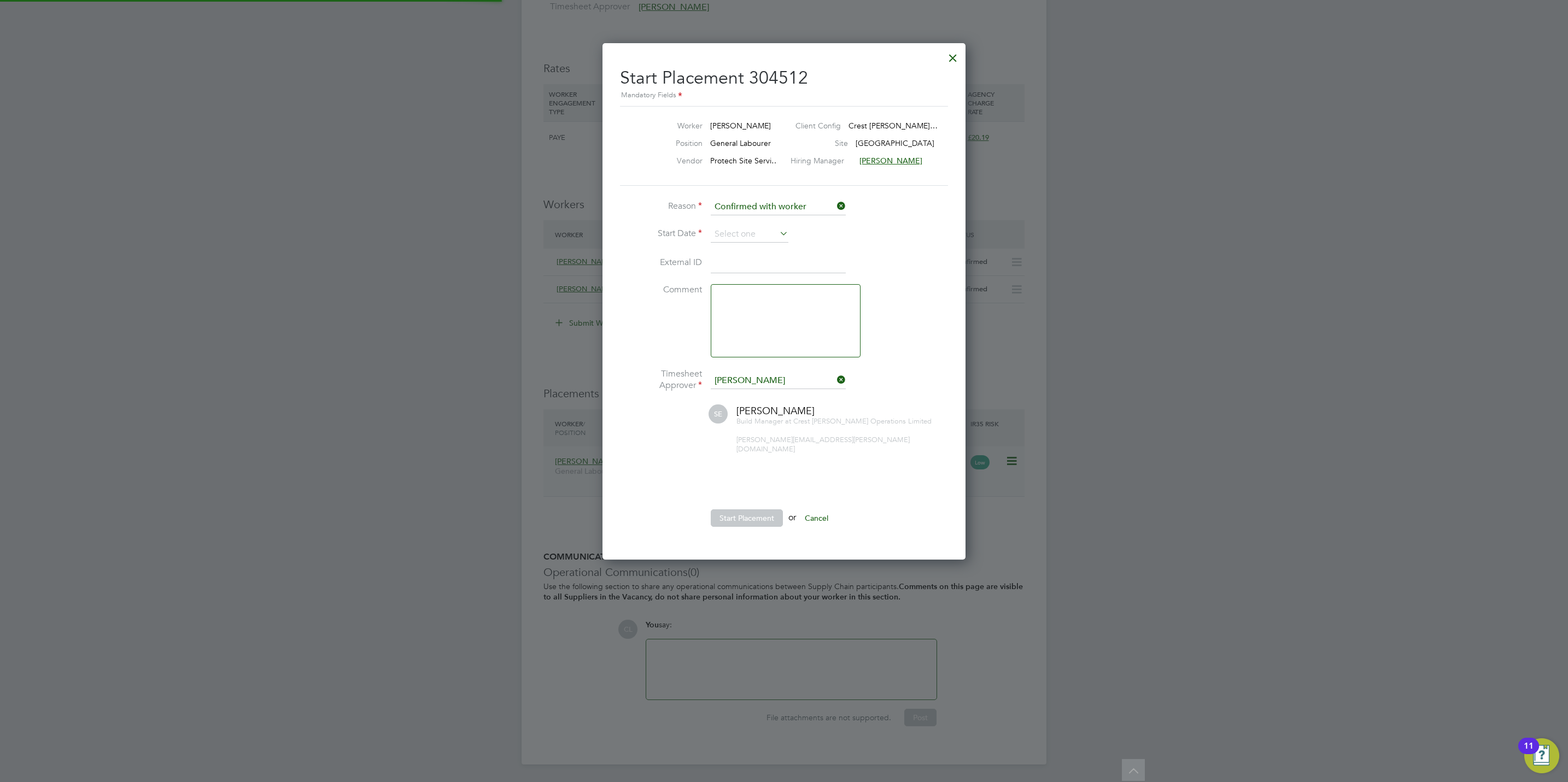
scroll to position [10, 135]
click at [769, 226] on input at bounding box center [750, 234] width 77 height 17
click at [733, 351] on span "Sep 1" at bounding box center [729, 349] width 21 height 21
type input "01 Sep 2025"
click at [739, 509] on button "Start Placement" at bounding box center [747, 517] width 72 height 18
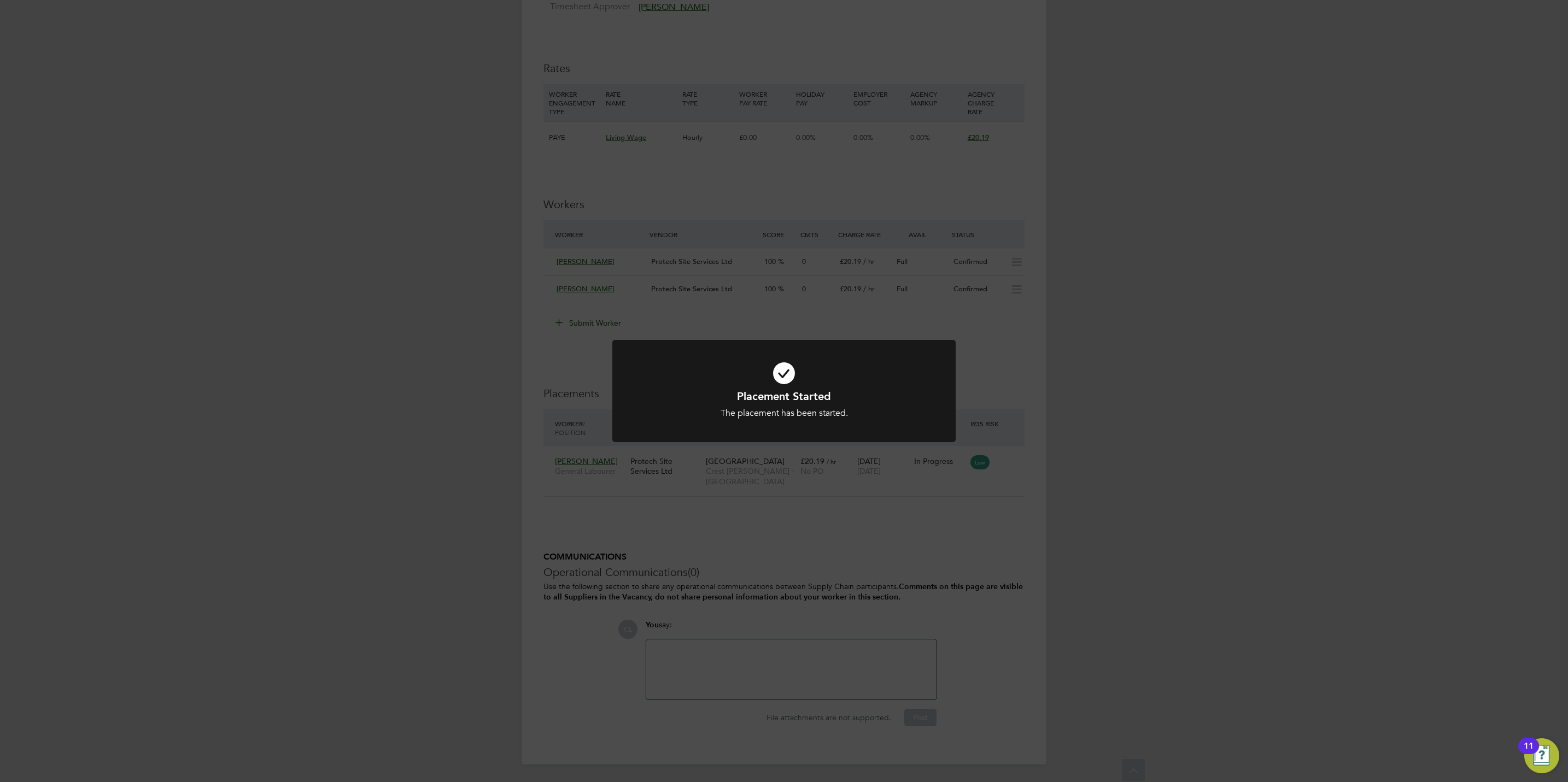
click at [847, 528] on div "Placement Started The placement has been started. Cancel Okay" at bounding box center [784, 391] width 1568 height 782
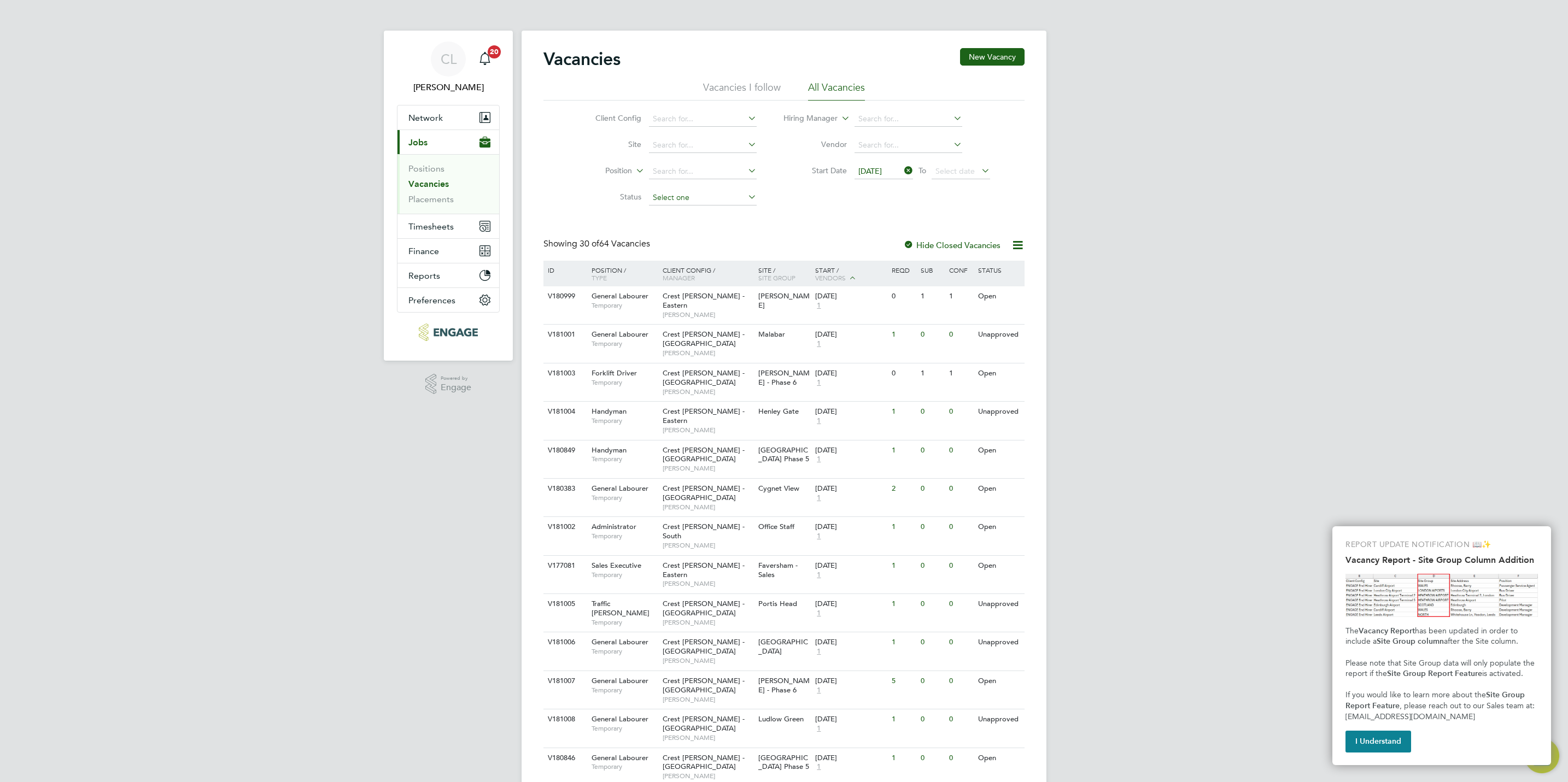
click at [709, 193] on input at bounding box center [703, 197] width 108 height 16
click at [704, 215] on li "Unapproved" at bounding box center [702, 213] width 109 height 14
type input "Unapproved"
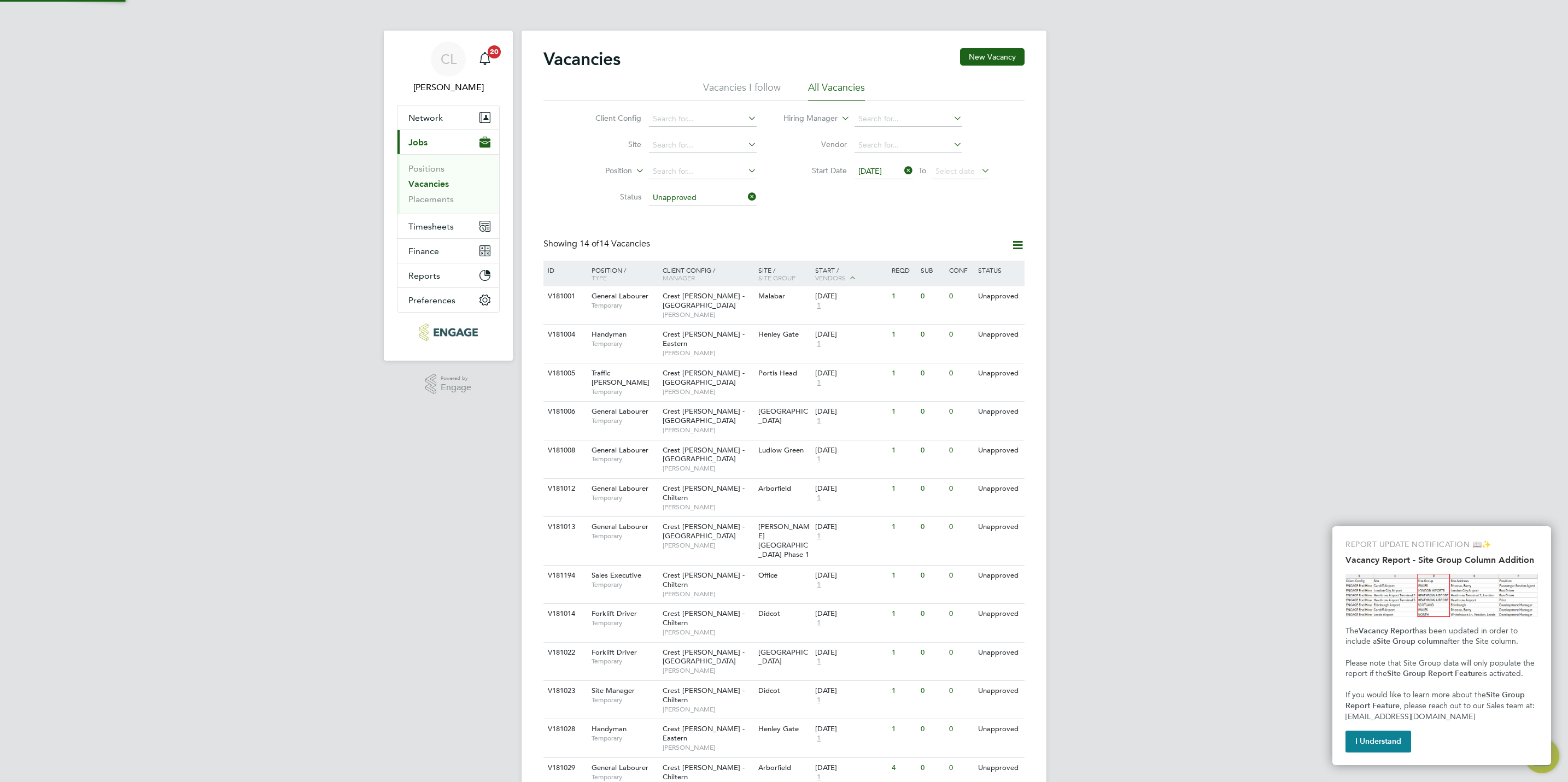
click at [902, 172] on icon at bounding box center [902, 171] width 0 height 16
click at [779, 315] on div "V181001 General Labourer Temporary Crest Nicholson - Midlands Liam Krynicki Mal…" at bounding box center [784, 305] width 481 height 38
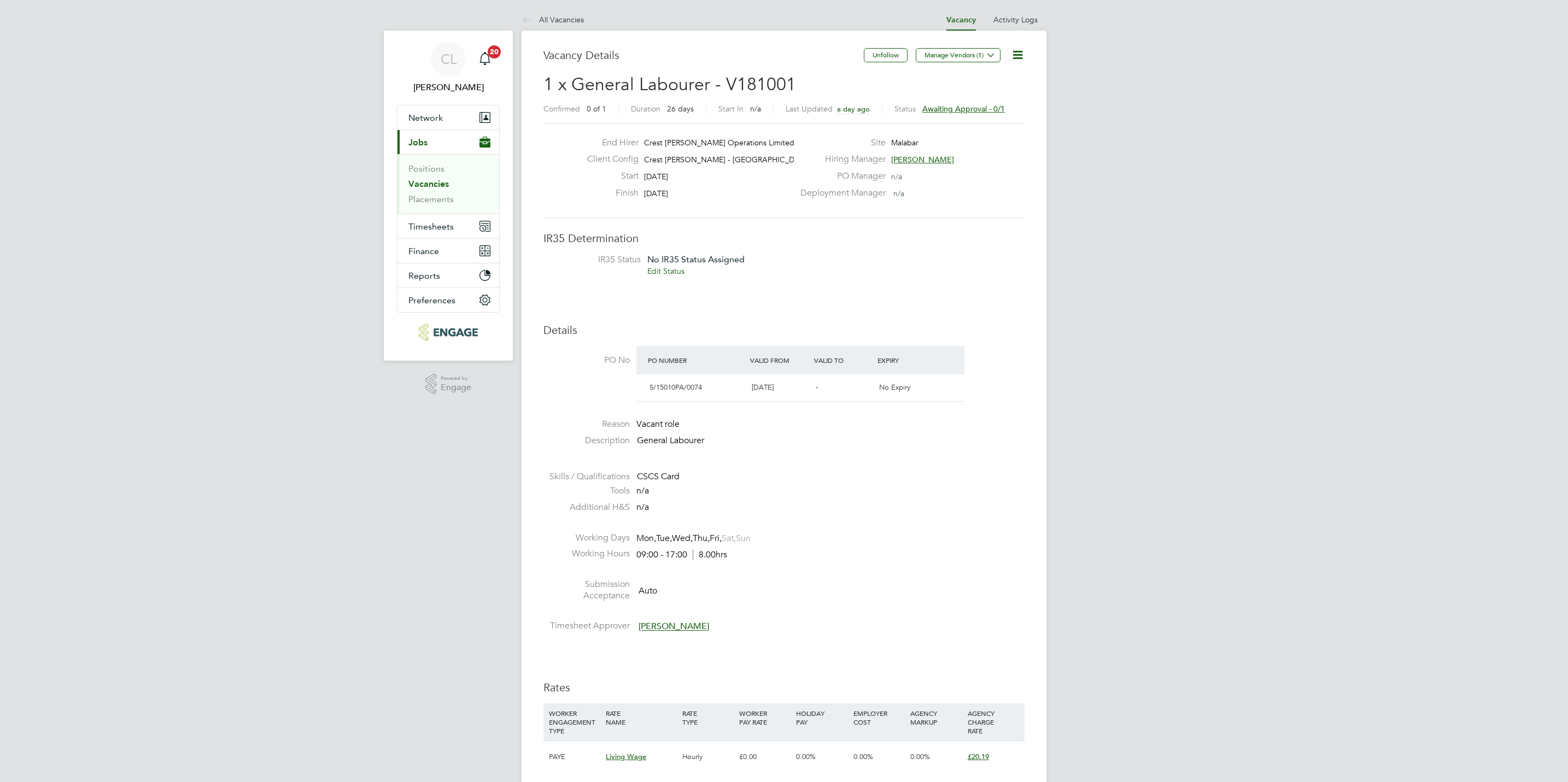
click at [1016, 54] on icon at bounding box center [1017, 54] width 14 height 14
click at [992, 81] on li "Edit Vacancy e" at bounding box center [991, 80] width 64 height 16
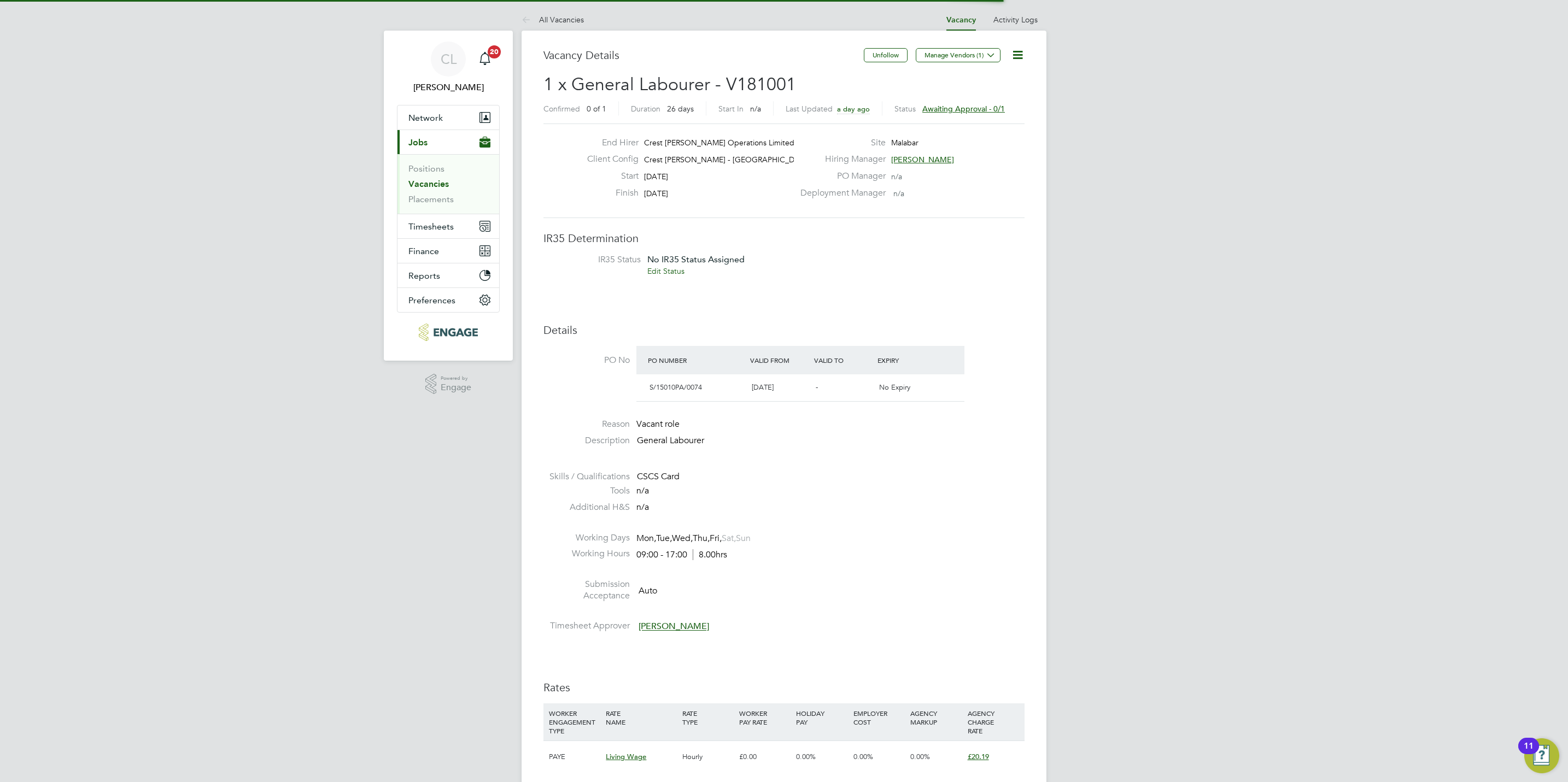
scroll to position [25, 477]
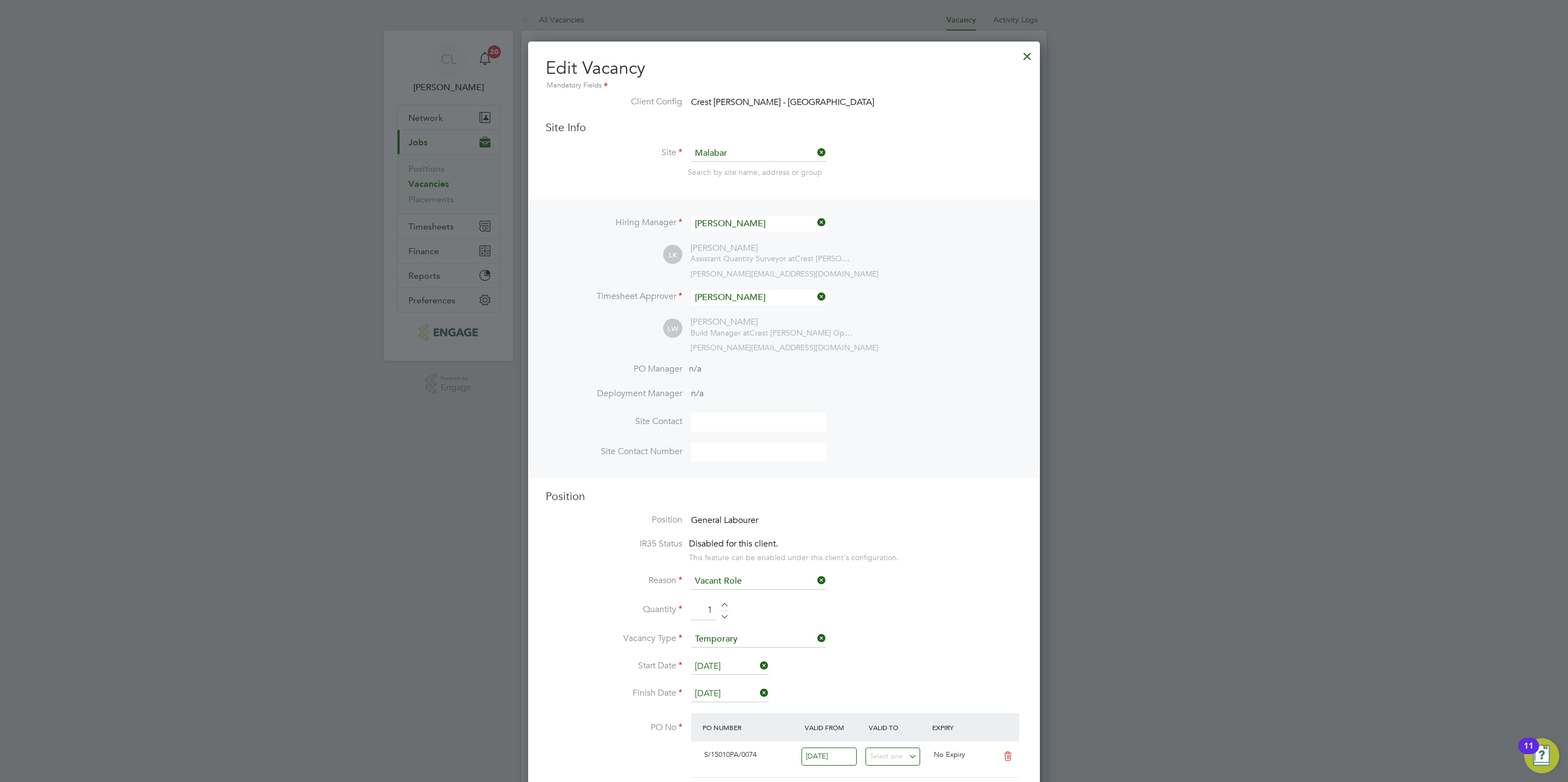
click at [762, 210] on div "Hiring Manager [PERSON_NAME] [PERSON_NAME] Assistant Quantity Surveyor at Crest…" at bounding box center [784, 338] width 509 height 278
click at [763, 215] on div "Hiring Manager [PERSON_NAME] [PERSON_NAME] Assistant Quantity Surveyor at Crest…" at bounding box center [784, 338] width 509 height 278
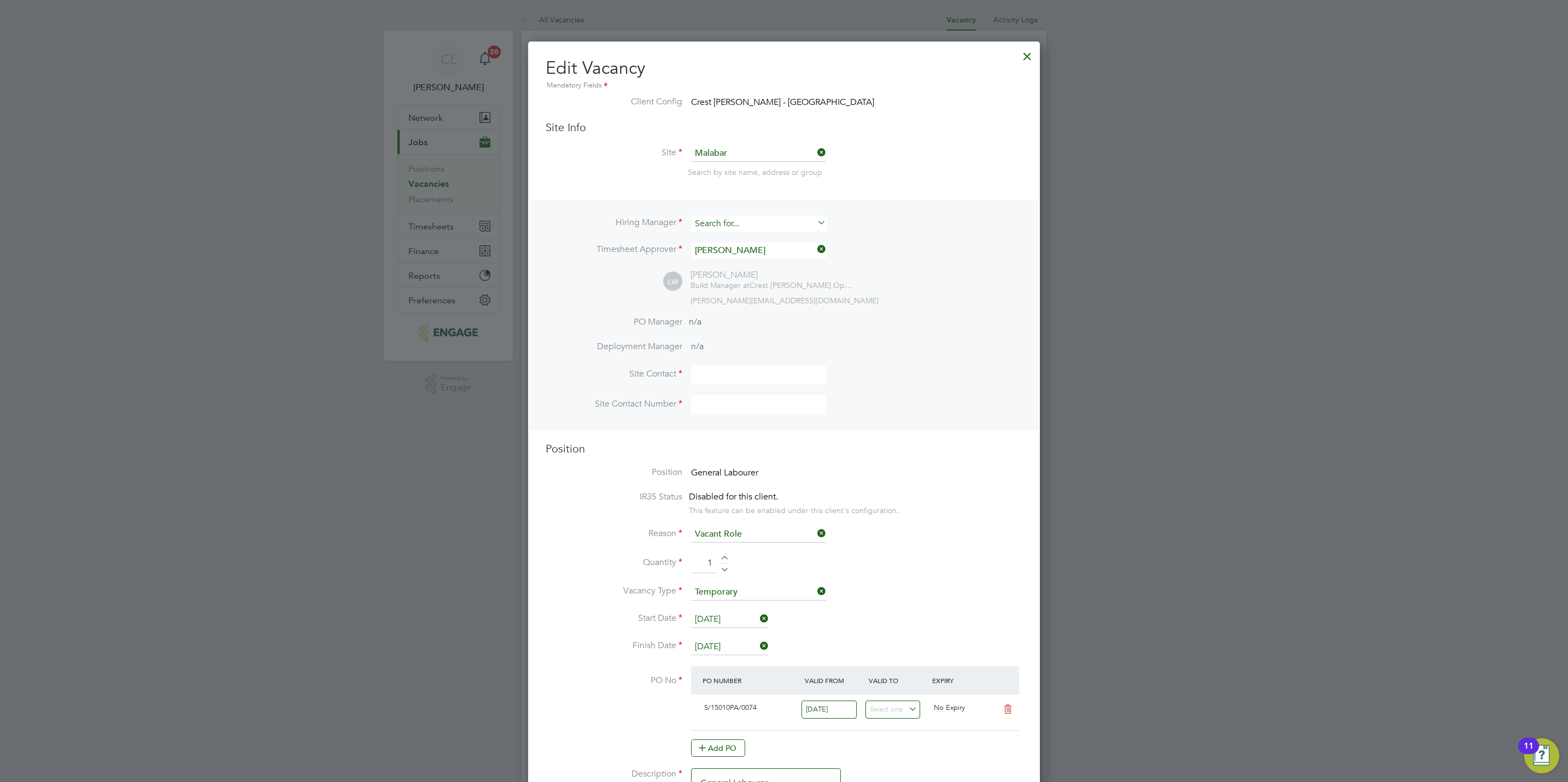
click at [766, 219] on input at bounding box center [758, 223] width 135 height 16
click at [762, 246] on li "Debb ie [PERSON_NAME]" at bounding box center [759, 254] width 137 height 15
type input "[PERSON_NAME]"
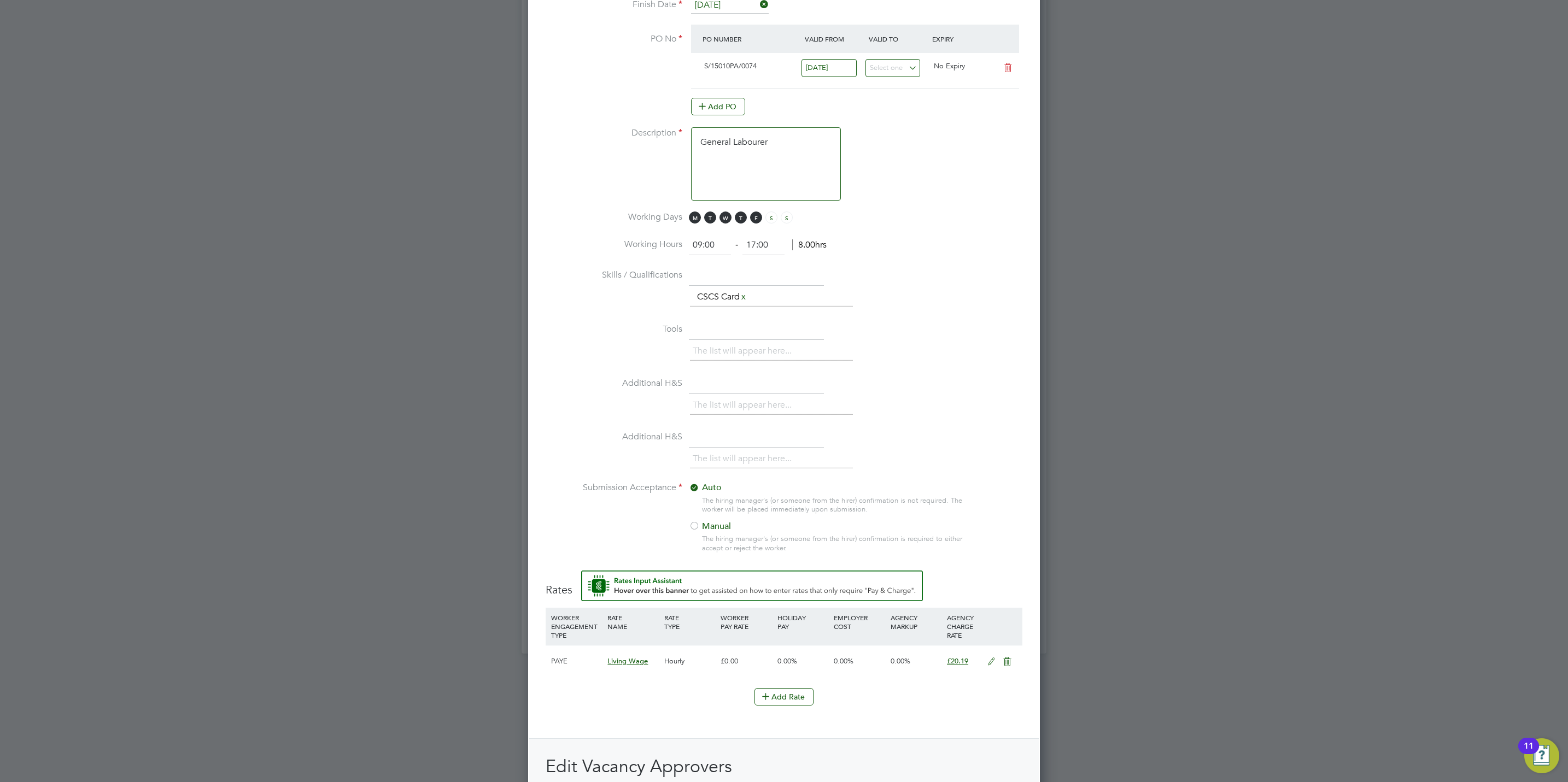
scroll to position [902, 0]
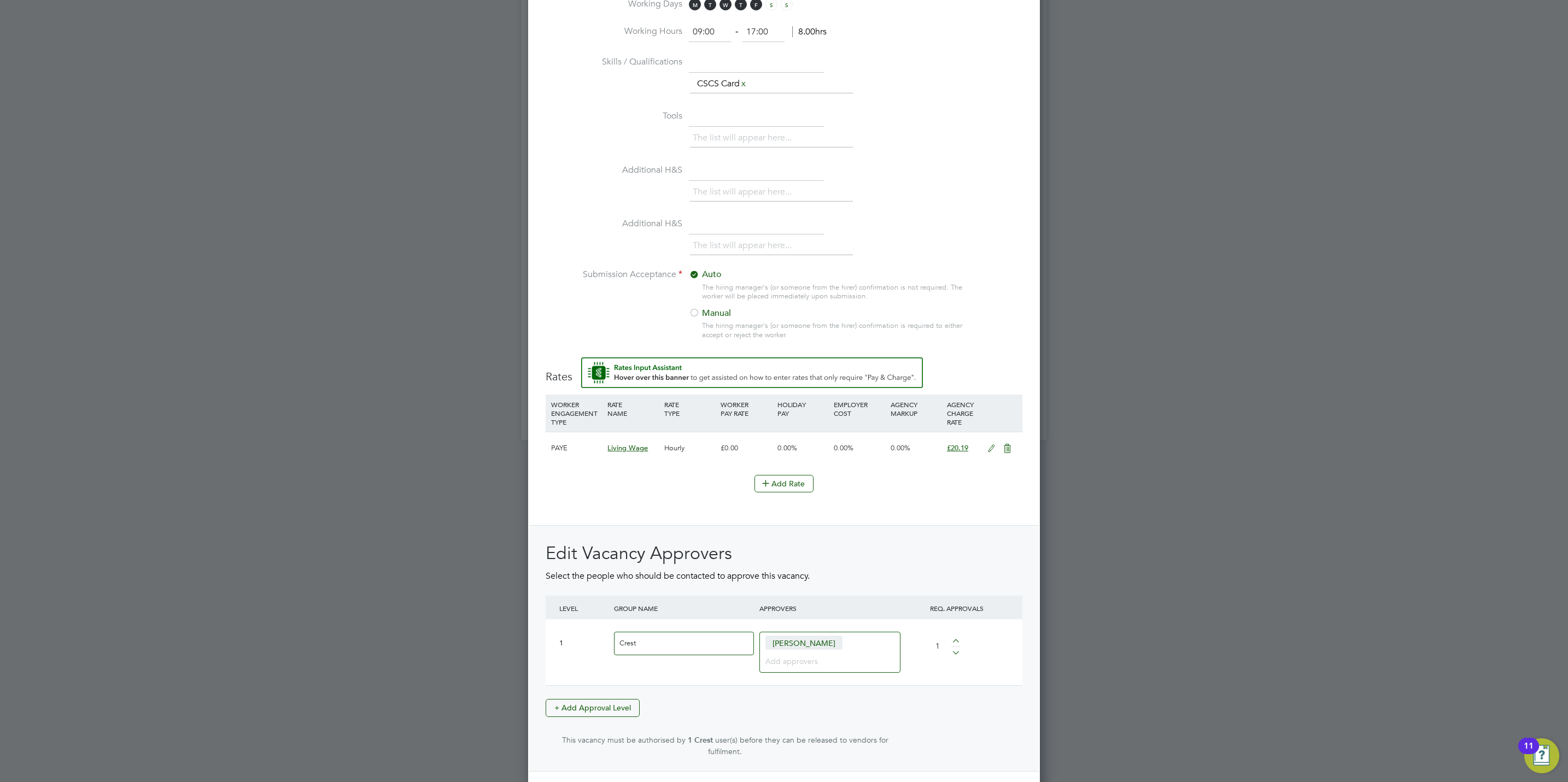
click at [824, 668] on input at bounding box center [826, 660] width 121 height 14
type input "debb"
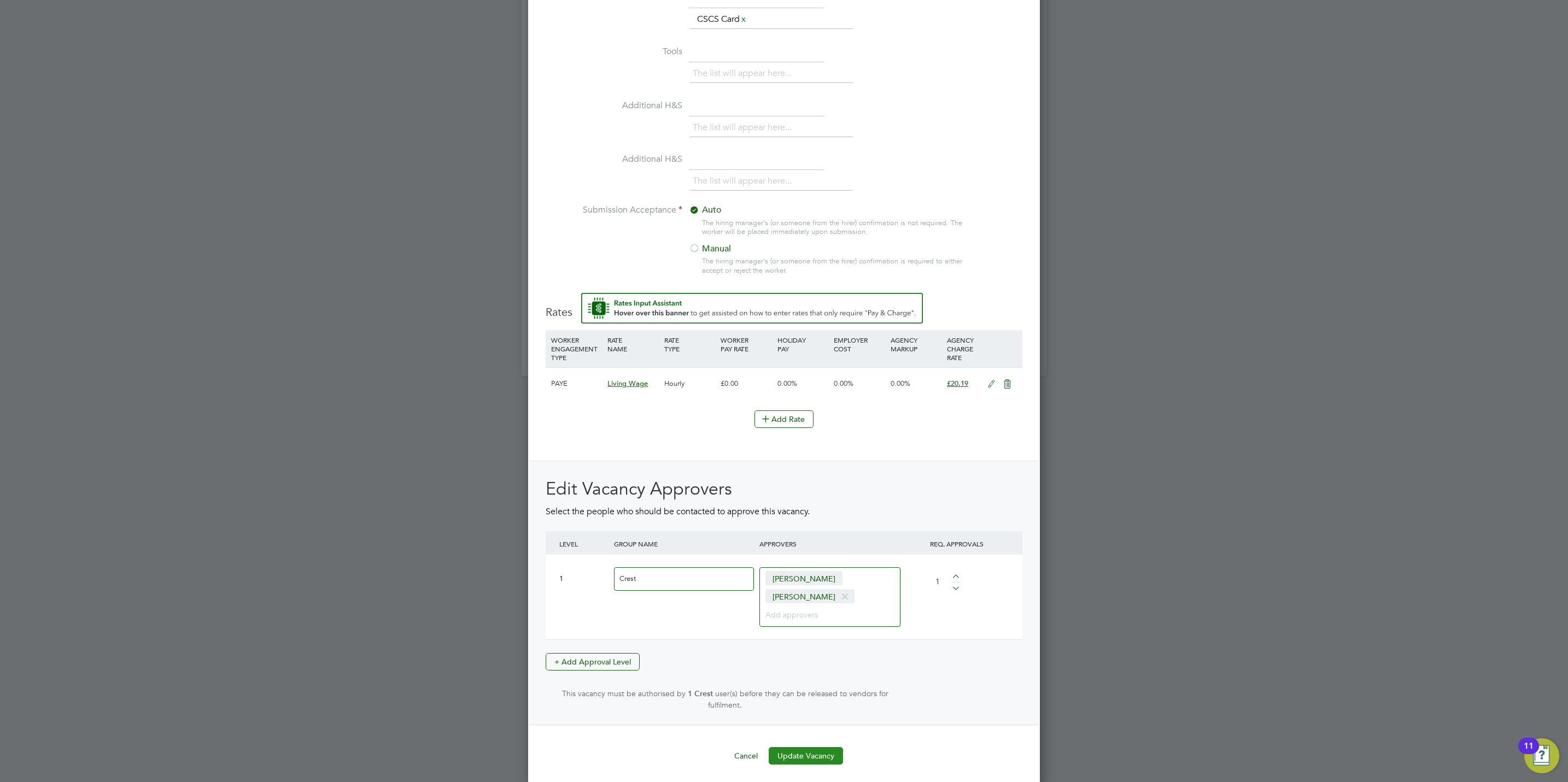
click at [824, 752] on button "Update Vacancy" at bounding box center [805, 755] width 75 height 18
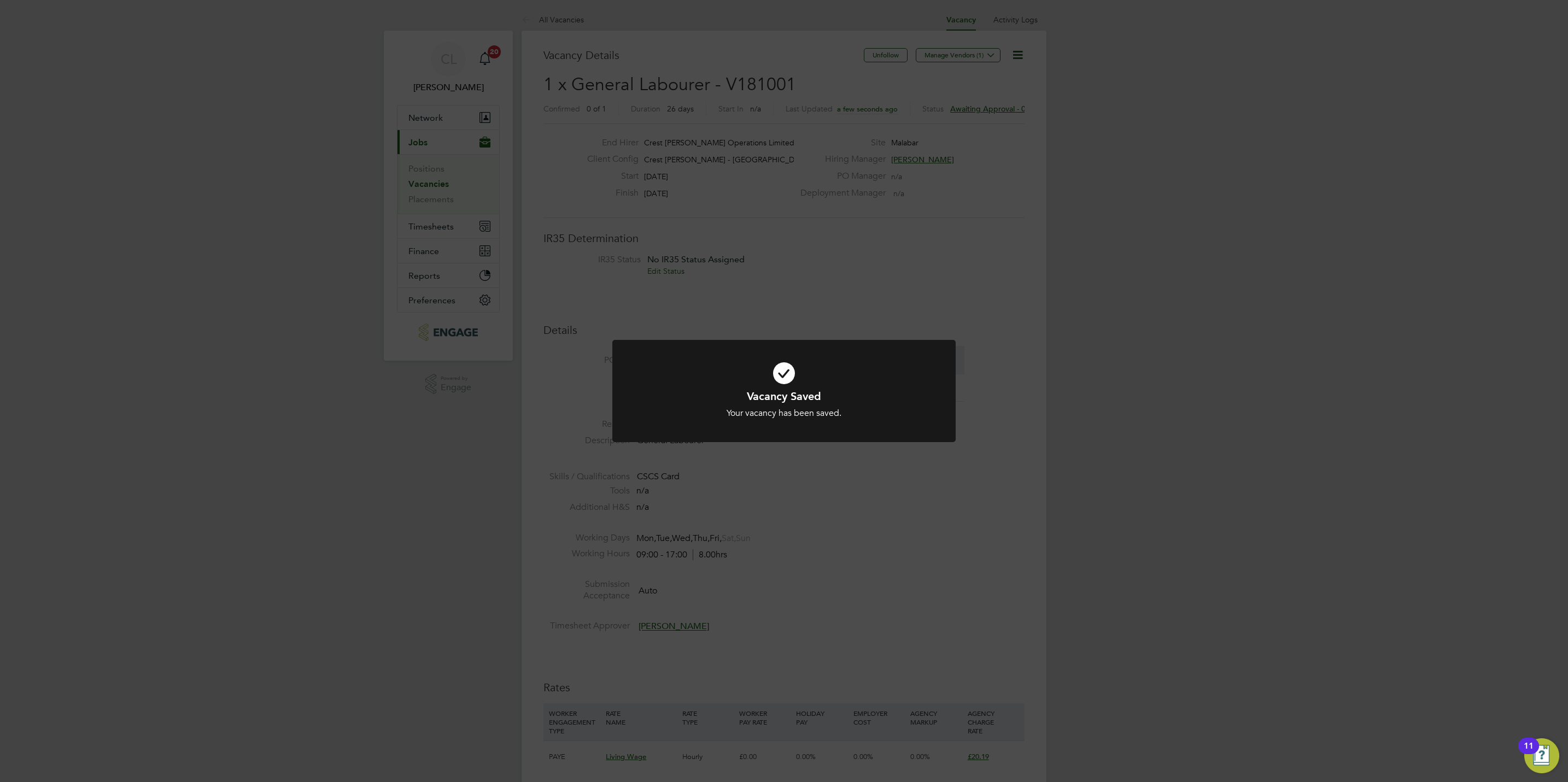
click at [872, 589] on div "Vacancy Saved Your vacancy has been saved. Cancel Okay" at bounding box center [784, 391] width 1568 height 782
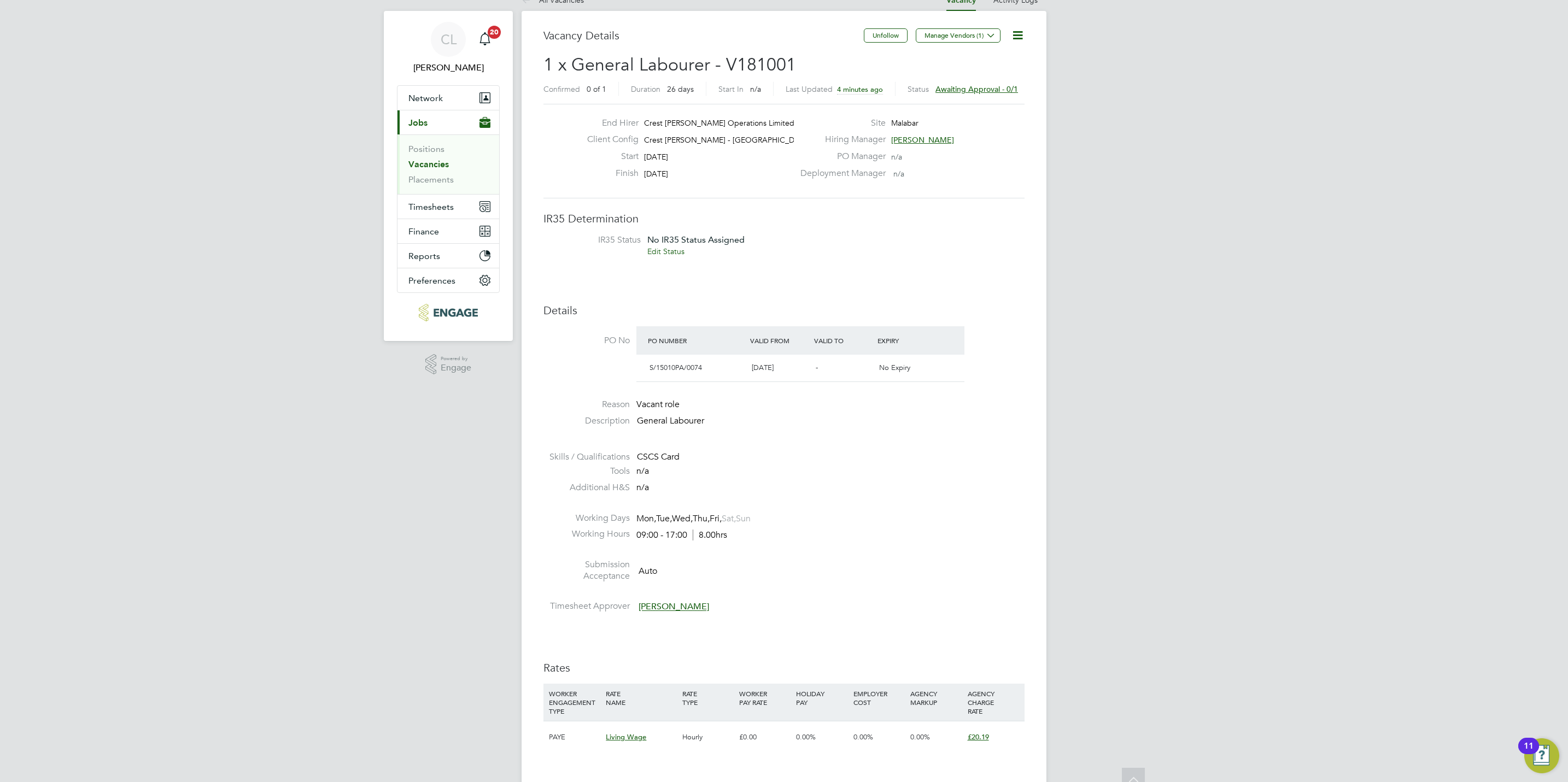
scroll to position [0, 0]
